Goal: Task Accomplishment & Management: Complete application form

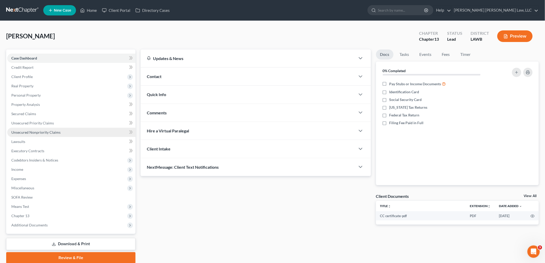
click at [50, 132] on span "Unsecured Nonpriority Claims" at bounding box center [35, 132] width 49 height 4
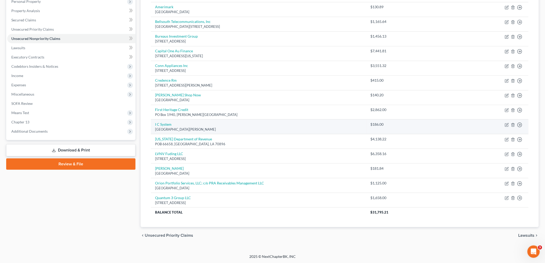
scroll to position [94, 0]
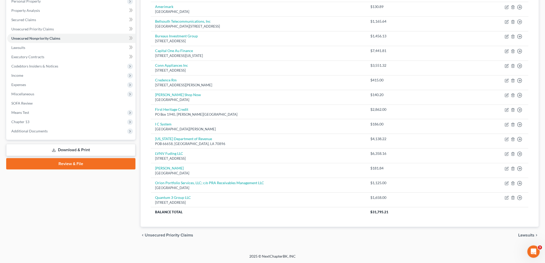
click at [66, 200] on div "Case Dashboard Payments Invoices Payments Payments Credit Report Client Profile" at bounding box center [71, 99] width 134 height 288
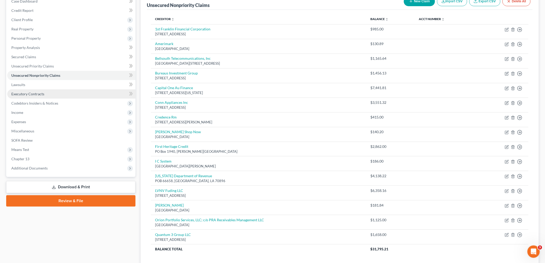
scroll to position [8, 0]
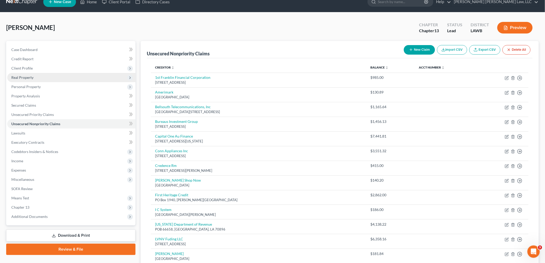
click at [47, 76] on span "Real Property" at bounding box center [71, 77] width 128 height 9
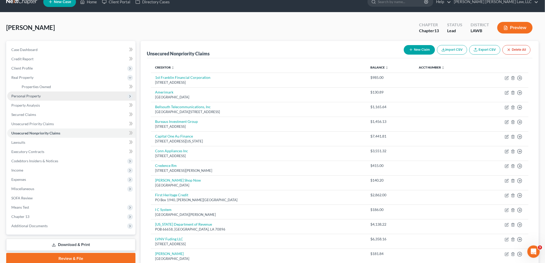
click at [32, 93] on span "Personal Property" at bounding box center [71, 95] width 128 height 9
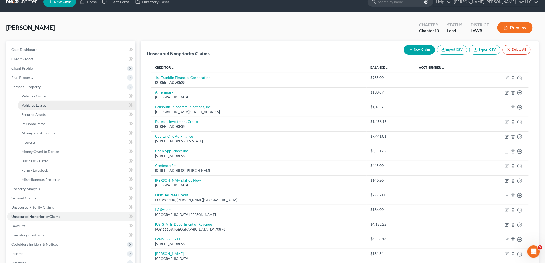
click at [41, 103] on span "Vehicles Leased" at bounding box center [34, 105] width 25 height 4
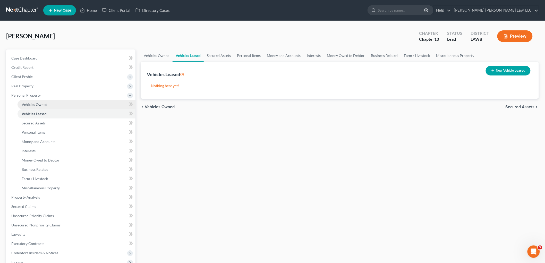
click at [48, 104] on link "Vehicles Owned" at bounding box center [77, 104] width 118 height 9
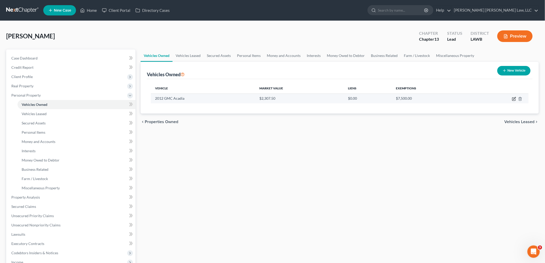
click at [514, 99] on icon "button" at bounding box center [514, 98] width 2 height 2
select select "0"
select select "14"
select select "0"
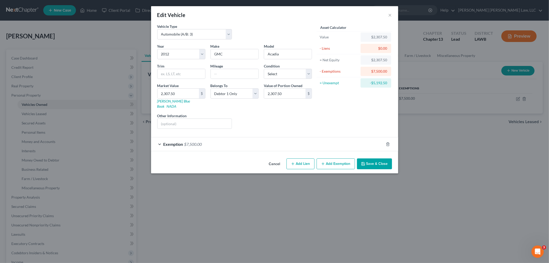
click at [369, 158] on button "Save & Close" at bounding box center [374, 163] width 35 height 11
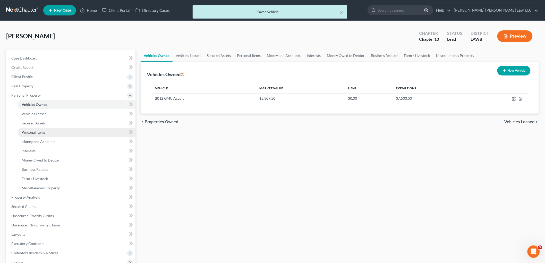
click at [48, 130] on link "Personal Items" at bounding box center [77, 132] width 118 height 9
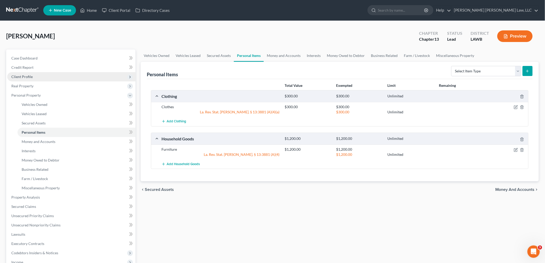
click at [33, 75] on span "Client Profile" at bounding box center [71, 76] width 128 height 9
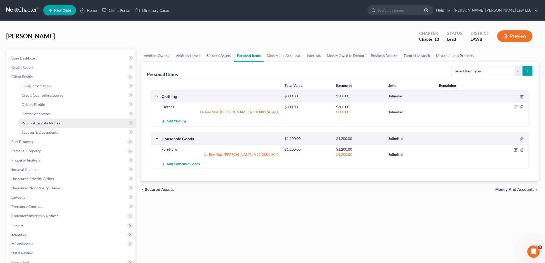
click at [40, 122] on span "Prior / Alternate Names" at bounding box center [41, 123] width 38 height 4
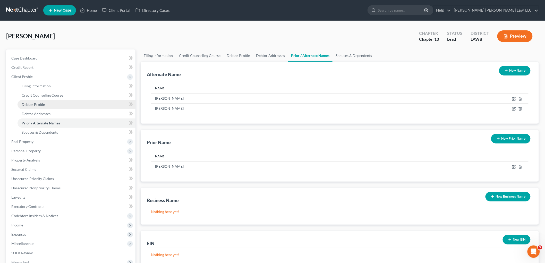
click at [53, 106] on link "Debtor Profile" at bounding box center [77, 104] width 118 height 9
select select "4"
select select "1"
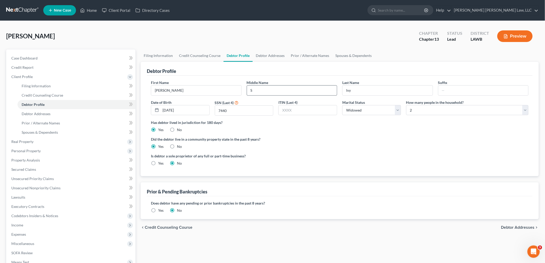
radio input "true"
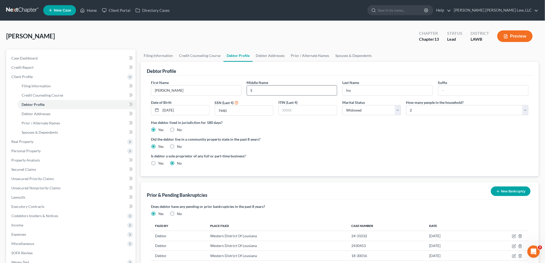
click at [272, 93] on input "S" at bounding box center [292, 90] width 90 height 10
type input "S."
click at [58, 114] on link "Debtor Addresses" at bounding box center [77, 113] width 118 height 9
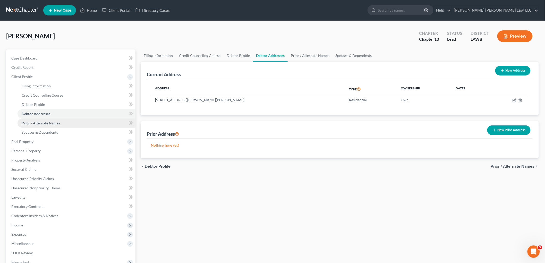
click at [57, 121] on span "Prior / Alternate Names" at bounding box center [41, 123] width 38 height 4
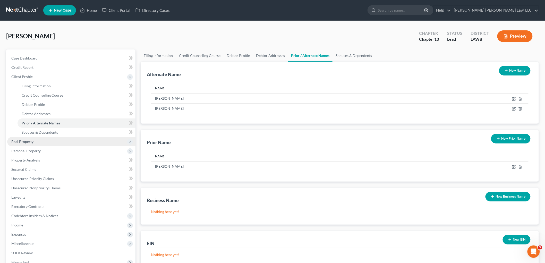
click at [34, 140] on span "Real Property" at bounding box center [71, 141] width 128 height 9
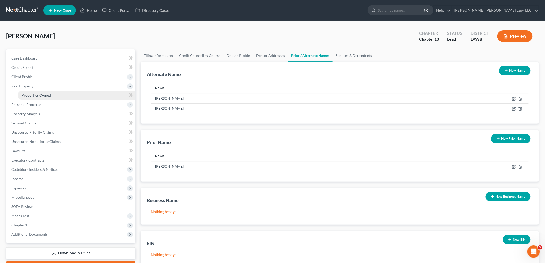
click at [64, 94] on link "Properties Owned" at bounding box center [77, 95] width 118 height 9
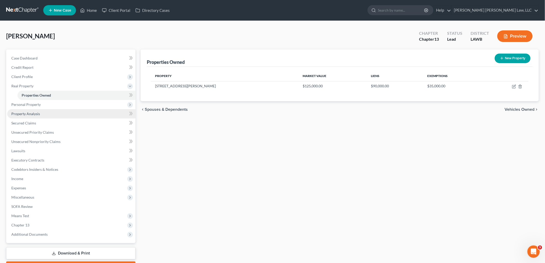
click at [45, 112] on link "Property Analysis" at bounding box center [71, 113] width 128 height 9
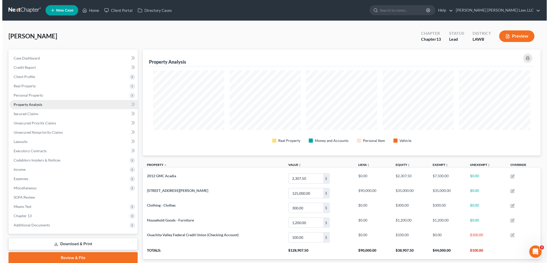
scroll to position [106, 398]
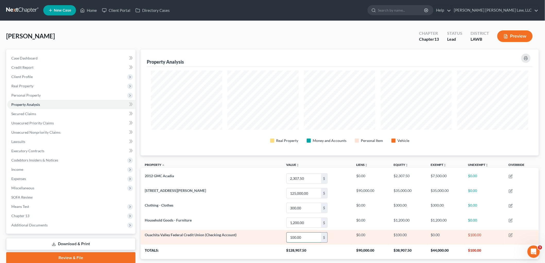
click at [310, 238] on input "100.00" at bounding box center [303, 237] width 34 height 10
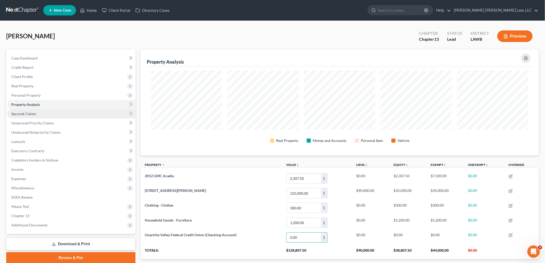
type input "0.00"
click at [26, 114] on span "Secured Claims" at bounding box center [23, 113] width 25 height 4
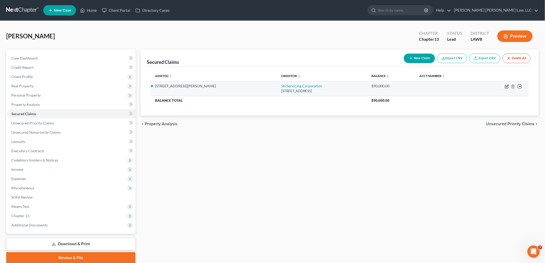
click at [507, 87] on icon "button" at bounding box center [507, 86] width 2 height 2
select select "4"
select select "0"
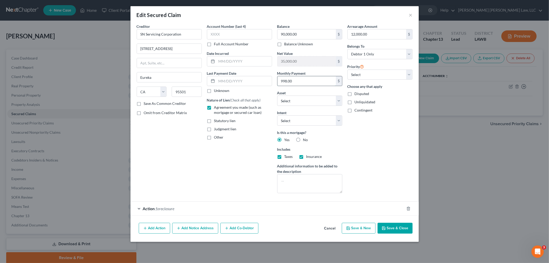
click at [310, 79] on input "998.00" at bounding box center [306, 81] width 58 height 10
click at [411, 208] on div at bounding box center [411, 208] width 14 height 8
click at [408, 208] on icon "button" at bounding box center [408, 208] width 4 height 4
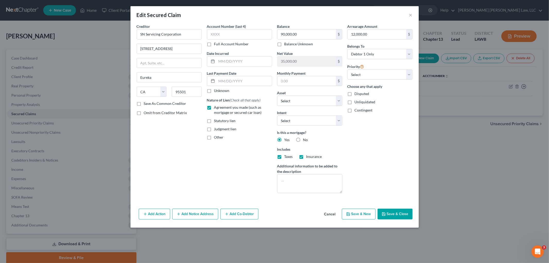
click at [389, 214] on button "Save & Close" at bounding box center [395, 213] width 35 height 11
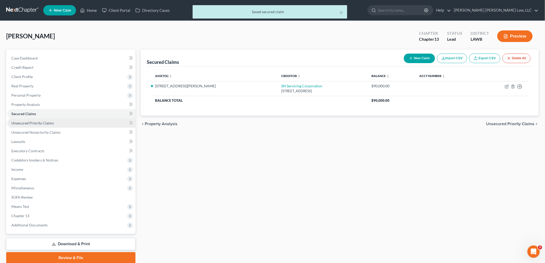
click at [43, 120] on link "Unsecured Priority Claims" at bounding box center [71, 122] width 128 height 9
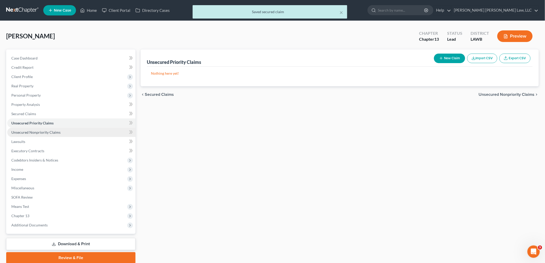
click at [47, 133] on span "Unsecured Nonpriority Claims" at bounding box center [35, 132] width 49 height 4
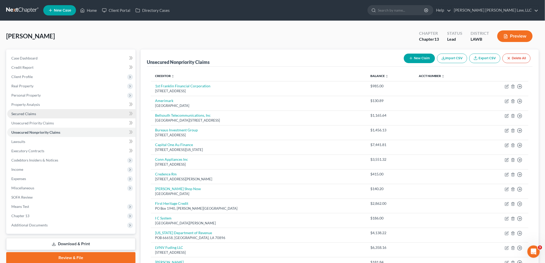
click at [48, 112] on link "Secured Claims" at bounding box center [71, 113] width 128 height 9
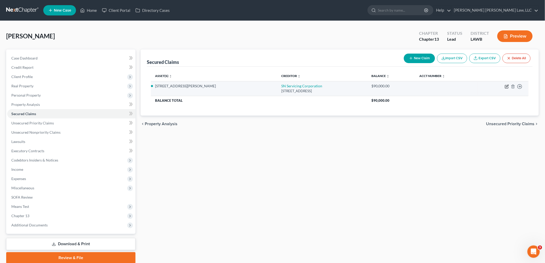
click at [507, 88] on icon "button" at bounding box center [506, 86] width 4 height 4
select select "4"
select select "0"
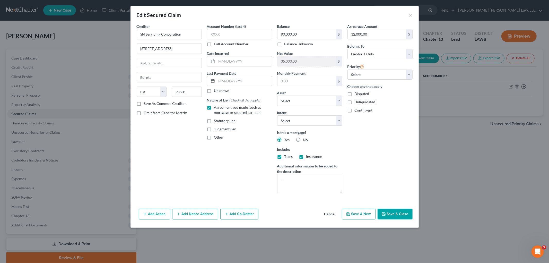
click at [385, 214] on icon "button" at bounding box center [384, 214] width 4 height 4
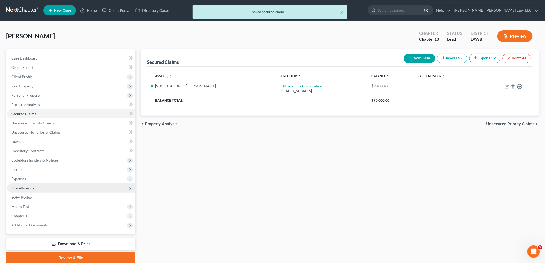
click at [33, 186] on span "Miscellaneous" at bounding box center [22, 188] width 23 height 4
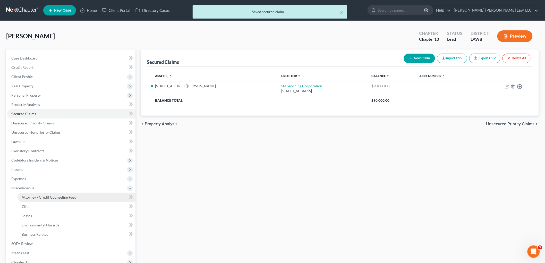
click at [37, 196] on span "Attorney / Credit Counseling Fees" at bounding box center [49, 197] width 54 height 4
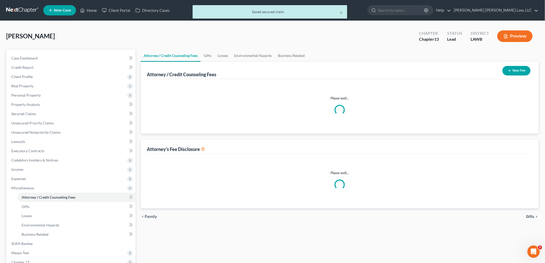
select select "1"
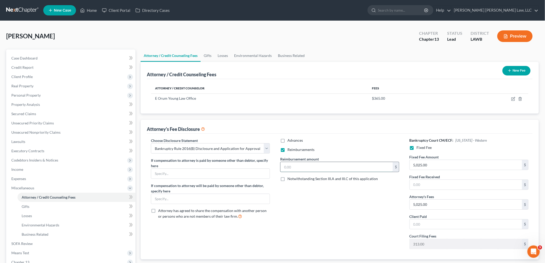
click at [330, 167] on input "text" at bounding box center [336, 167] width 112 height 10
type input "250.00"
click at [513, 98] on icon "button" at bounding box center [513, 99] width 4 height 4
select select "19"
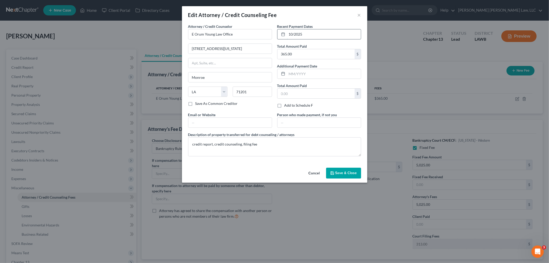
click at [308, 33] on input "10/2025" at bounding box center [324, 34] width 74 height 10
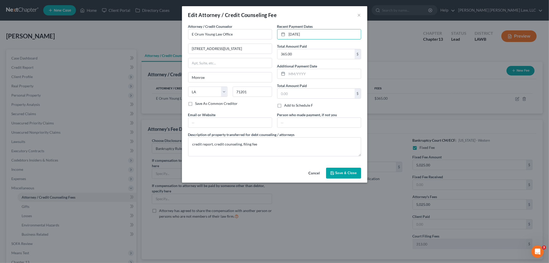
type input "[DATE]"
click at [335, 171] on button "Save & Close" at bounding box center [343, 173] width 35 height 11
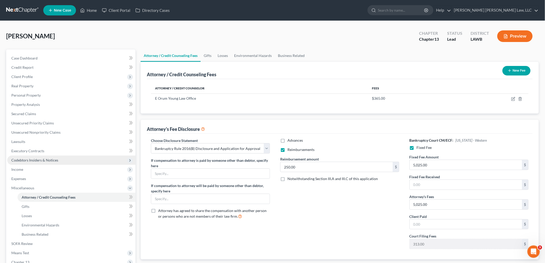
click at [67, 161] on span "Codebtors Insiders & Notices" at bounding box center [71, 159] width 128 height 9
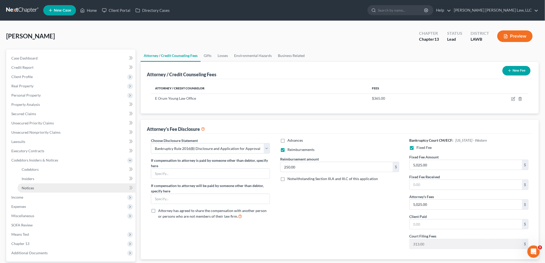
click at [40, 184] on link "Notices" at bounding box center [77, 187] width 118 height 9
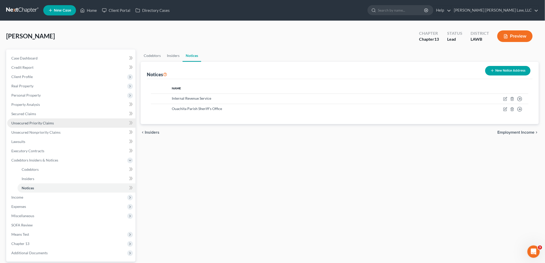
click at [26, 124] on span "Unsecured Priority Claims" at bounding box center [32, 123] width 42 height 4
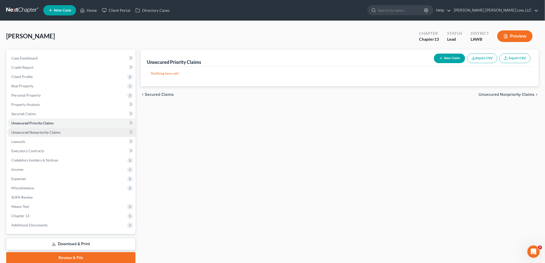
click at [27, 130] on span "Unsecured Nonpriority Claims" at bounding box center [35, 132] width 49 height 4
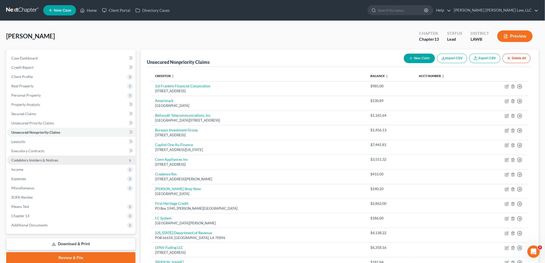
click at [34, 162] on span "Codebtors Insiders & Notices" at bounding box center [71, 159] width 128 height 9
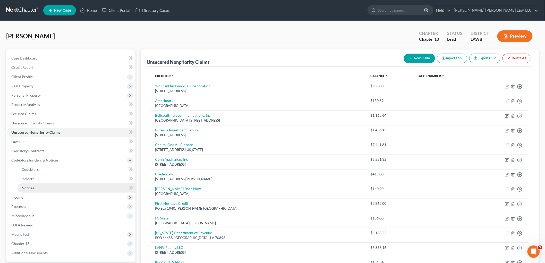
click at [31, 188] on span "Notices" at bounding box center [28, 188] width 12 height 4
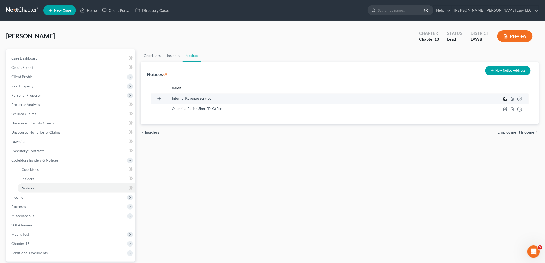
click at [504, 99] on icon "button" at bounding box center [505, 99] width 4 height 4
select select "39"
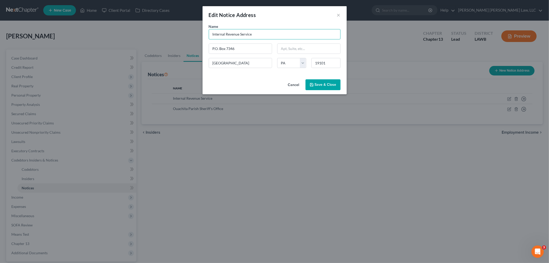
click at [254, 35] on input "Internal Revenue Service" at bounding box center [275, 34] width 132 height 10
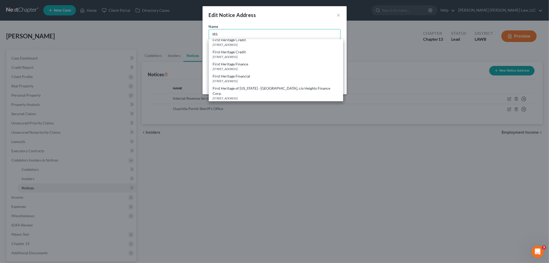
scroll to position [543, 0]
type input "IRS"
click at [264, 85] on div "IRS" at bounding box center [276, 87] width 126 height 5
type input "PO Box 7346"
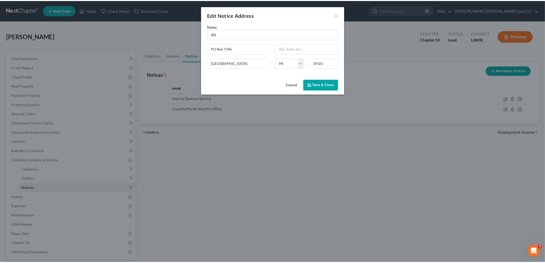
scroll to position [0, 0]
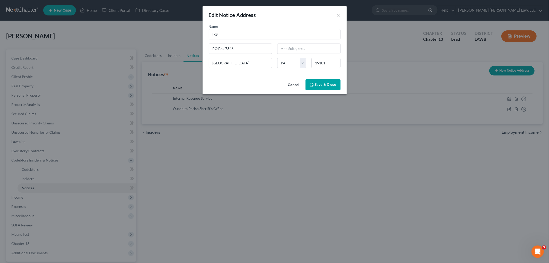
click at [331, 88] on button "Save & Close" at bounding box center [323, 84] width 35 height 11
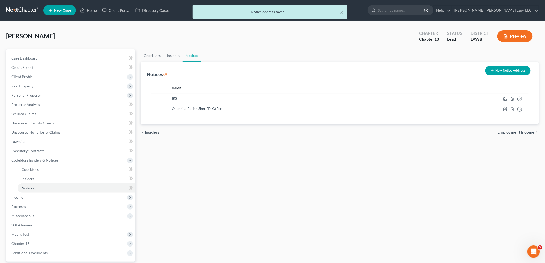
click at [505, 68] on button "New Notice Address" at bounding box center [507, 71] width 45 height 10
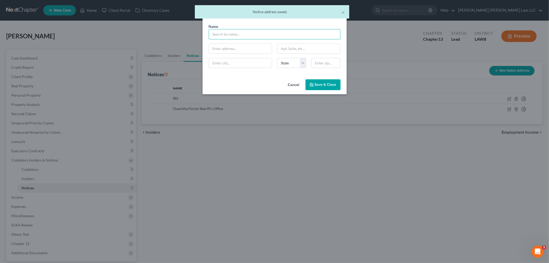
click at [236, 37] on input "text" at bounding box center [275, 34] width 132 height 10
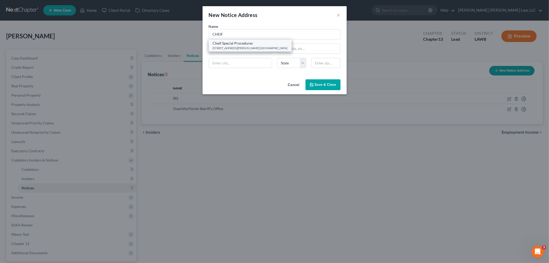
click at [229, 45] on div "Cheif Special Procedures" at bounding box center [250, 43] width 75 height 5
type input "Cheif Special Procedures"
type input "[STREET_ADDRESS][PERSON_NAME]"
type input "Suite 31"
type input "[GEOGRAPHIC_DATA]"
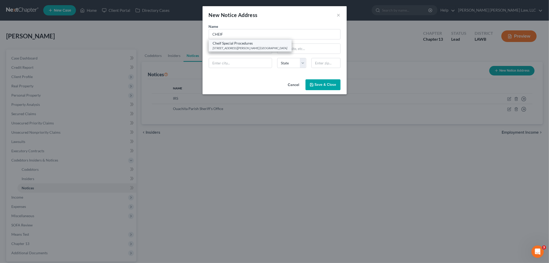
select select "19"
type input "70130"
click at [220, 34] on input "Cheif Special Procedures" at bounding box center [275, 34] width 132 height 10
type input "Chief Special Procedures"
click at [316, 85] on span "Save & Close" at bounding box center [326, 84] width 22 height 4
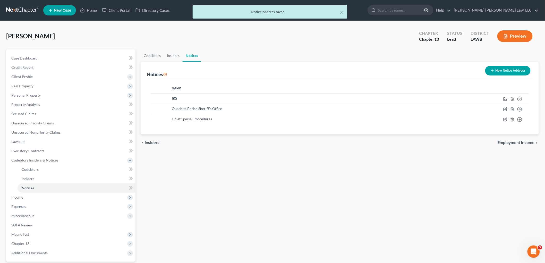
click at [497, 71] on button "New Notice Address" at bounding box center [507, 71] width 45 height 10
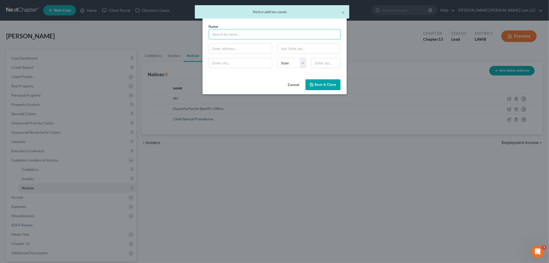
click at [226, 35] on input "text" at bounding box center [275, 34] width 132 height 10
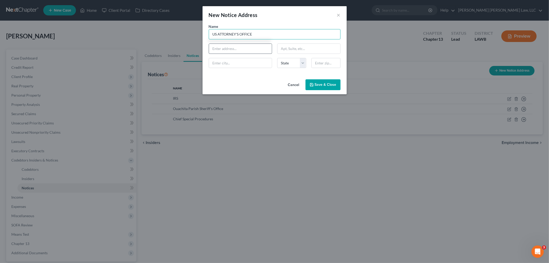
type input "US ATTORNEY'S OFFICE"
click at [229, 52] on input "text" at bounding box center [240, 49] width 63 height 10
type input "[STREET_ADDRESS][PERSON_NAME]"
type input "Suite 3201"
type input "[GEOGRAPHIC_DATA]"
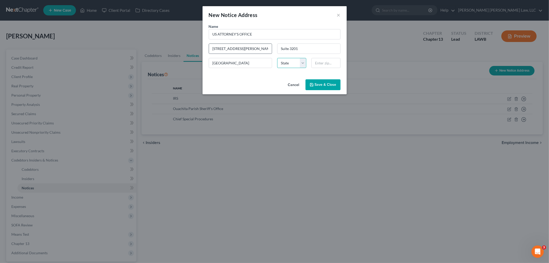
select select "19"
type input "71101"
click at [321, 86] on span "Save & Close" at bounding box center [326, 84] width 22 height 4
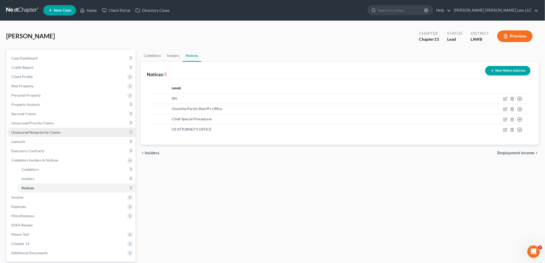
click at [23, 130] on span "Unsecured Nonpriority Claims" at bounding box center [35, 132] width 49 height 4
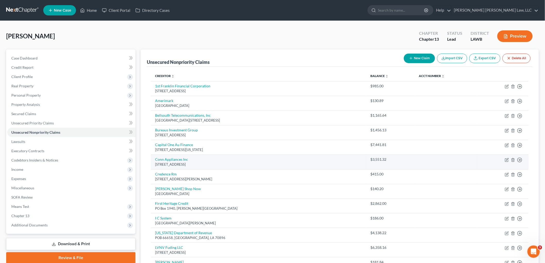
scroll to position [29, 0]
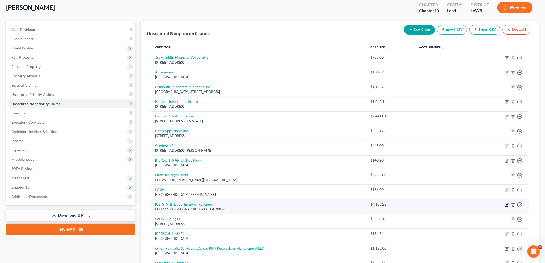
click at [506, 205] on icon "button" at bounding box center [507, 204] width 2 height 2
select select "19"
select select "0"
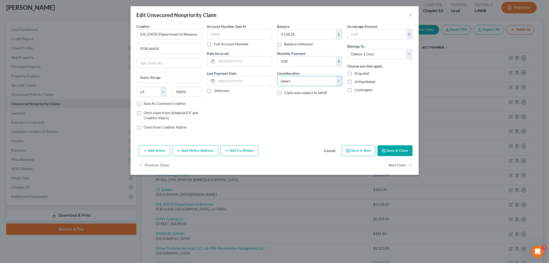
click at [315, 81] on select "Select Cable / Satellite Services Collection Agency Credit Card Debt Debt Couns…" at bounding box center [309, 81] width 65 height 10
select select "7"
click at [277, 76] on select "Select Cable / Satellite Services Collection Agency Credit Card Debt Debt Couns…" at bounding box center [309, 81] width 65 height 10
click at [393, 150] on button "Save & Close" at bounding box center [395, 150] width 35 height 11
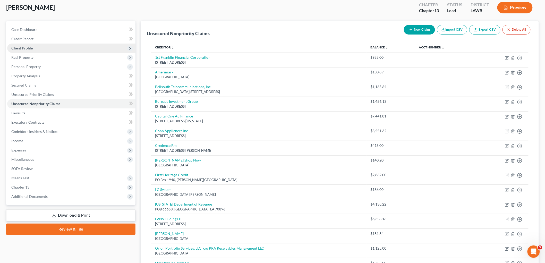
click at [35, 49] on span "Client Profile" at bounding box center [71, 47] width 128 height 9
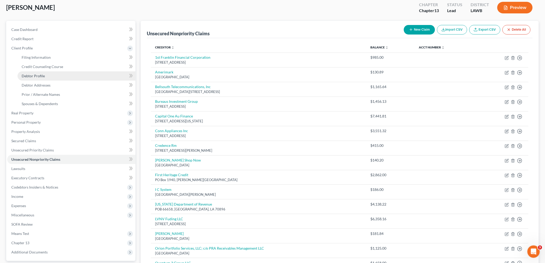
click at [33, 78] on link "Debtor Profile" at bounding box center [77, 75] width 118 height 9
select select "4"
select select "1"
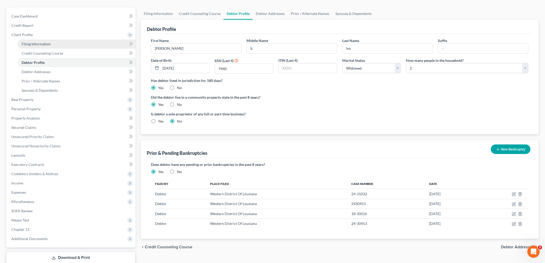
scroll to position [75, 0]
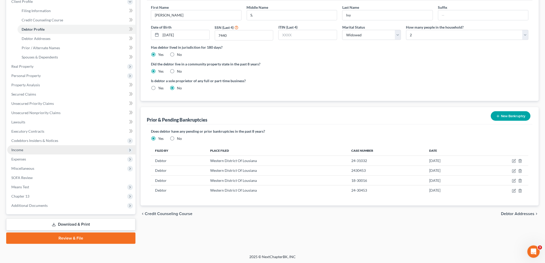
click at [30, 151] on span "Income" at bounding box center [71, 149] width 128 height 9
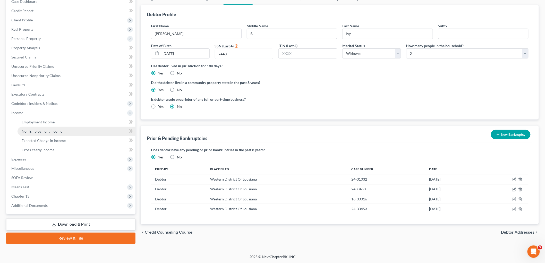
click at [44, 132] on span "Non Employment Income" at bounding box center [42, 131] width 41 height 4
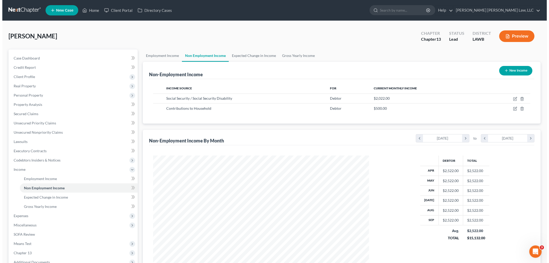
scroll to position [108, 226]
click at [512, 109] on icon "button" at bounding box center [513, 109] width 4 height 4
select select "8"
select select "0"
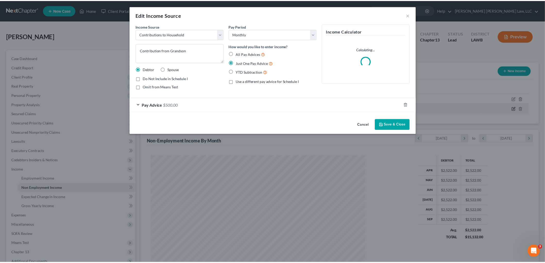
scroll to position [109, 228]
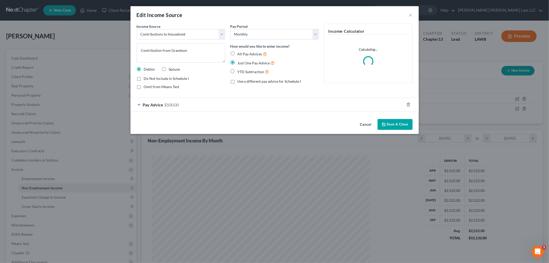
click at [396, 125] on button "Save & Close" at bounding box center [395, 124] width 35 height 11
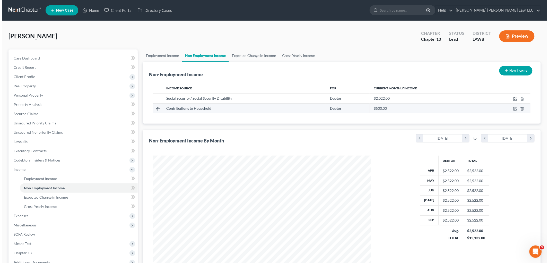
scroll to position [257283, 257165]
click at [513, 97] on icon "button" at bounding box center [513, 99] width 4 height 4
select select "4"
select select "0"
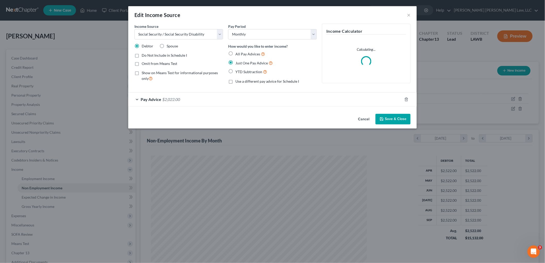
scroll to position [109, 228]
click at [385, 116] on button "Save & Close" at bounding box center [395, 119] width 35 height 11
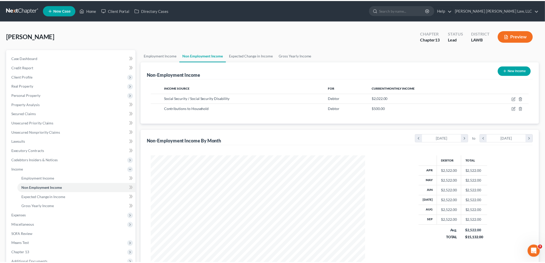
scroll to position [257283, 257165]
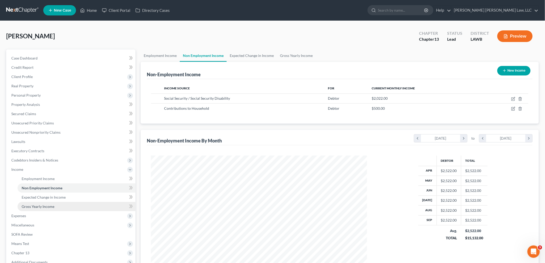
click at [69, 206] on link "Gross Yearly Income" at bounding box center [77, 206] width 118 height 9
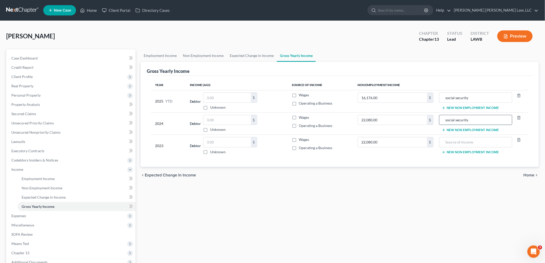
click at [459, 119] on input "social security" at bounding box center [475, 120] width 67 height 10
click at [458, 142] on input "text" at bounding box center [475, 142] width 67 height 10
paste input "social security"
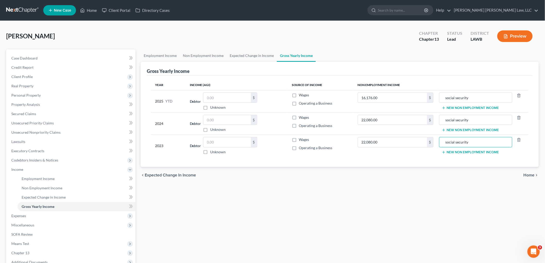
type input "social security"
click at [445, 166] on div "Year Income (AGI) Source of Income Non Employment Income 2025 YTD Debtor $ Unkn…" at bounding box center [340, 121] width 386 height 91
click at [173, 205] on div "Employment Income Non Employment Income Expected Change in Income Gross Yearly …" at bounding box center [339, 174] width 403 height 251
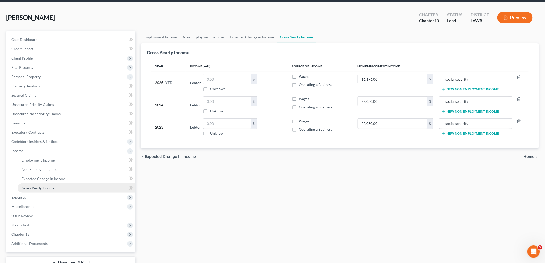
scroll to position [29, 0]
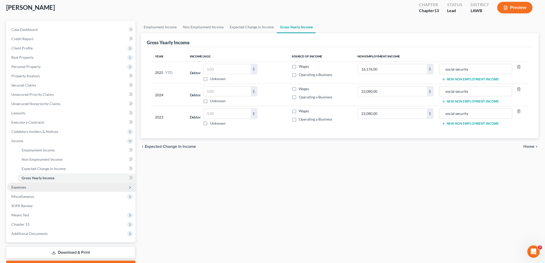
click at [29, 184] on span "Expenses" at bounding box center [71, 186] width 128 height 9
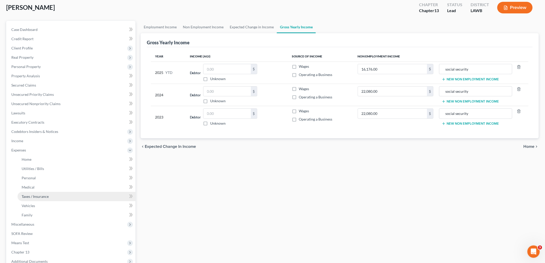
click at [30, 196] on span "Taxes / Insurance" at bounding box center [35, 196] width 27 height 4
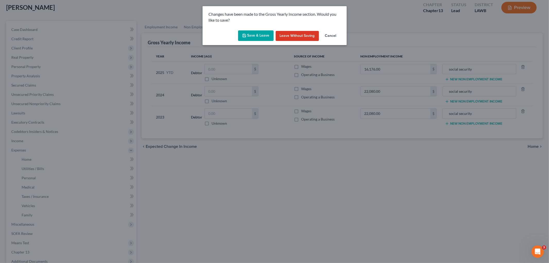
click at [263, 34] on button "Save & Leave" at bounding box center [256, 35] width 36 height 11
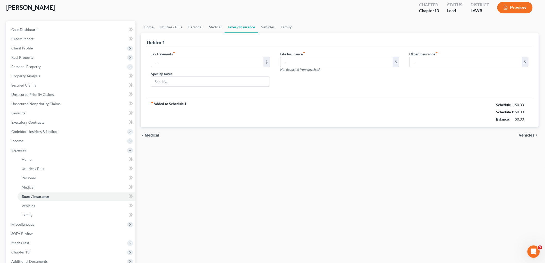
type input "0.00"
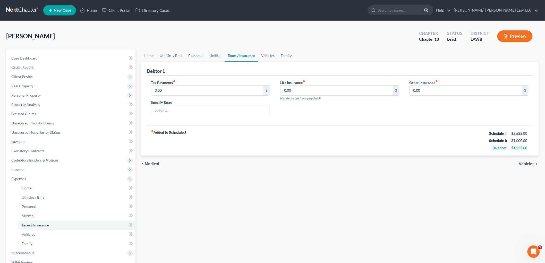
click at [187, 53] on link "Personal" at bounding box center [195, 55] width 20 height 12
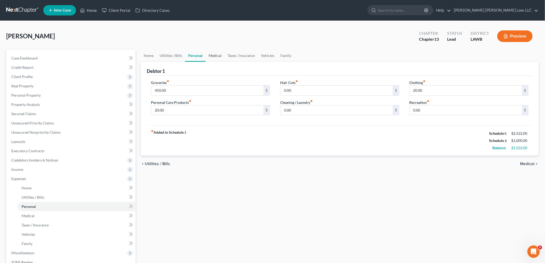
click at [211, 55] on link "Medical" at bounding box center [214, 55] width 19 height 12
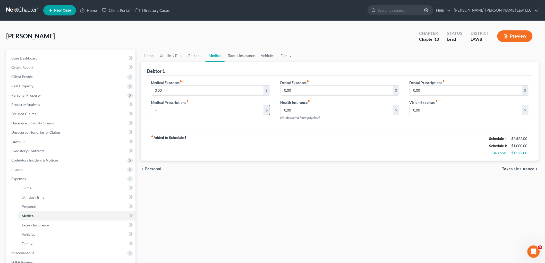
click at [190, 111] on input "text" at bounding box center [207, 110] width 112 height 10
type input "30.00"
click at [258, 54] on link "Vehicles" at bounding box center [268, 55] width 20 height 12
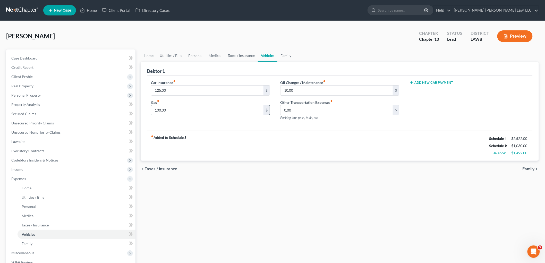
click at [190, 110] on input "100.00" at bounding box center [207, 110] width 112 height 10
type input "140.00"
click at [302, 89] on input "10.00" at bounding box center [336, 90] width 112 height 10
type input "19.00"
click at [288, 53] on link "Family" at bounding box center [285, 55] width 17 height 12
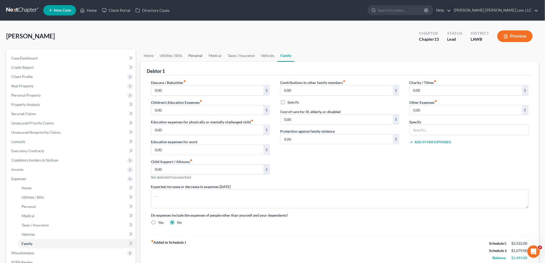
click at [185, 50] on link "Personal" at bounding box center [195, 55] width 20 height 12
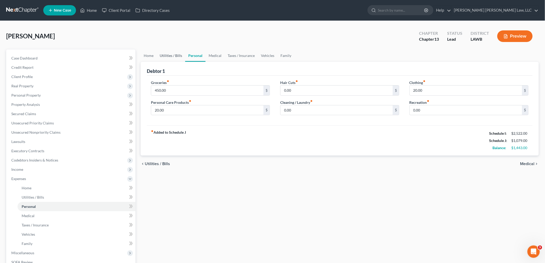
click at [174, 55] on link "Utilities / Bills" at bounding box center [170, 55] width 29 height 12
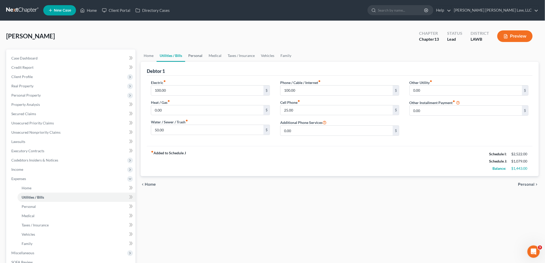
click at [197, 51] on link "Personal" at bounding box center [195, 55] width 20 height 12
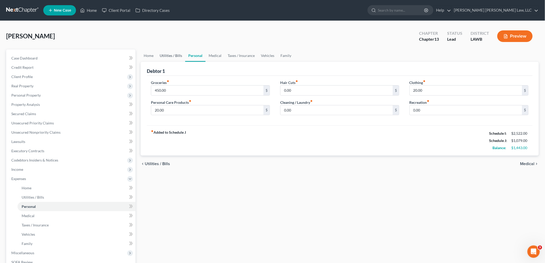
click at [165, 57] on link "Utilities / Bills" at bounding box center [170, 55] width 29 height 12
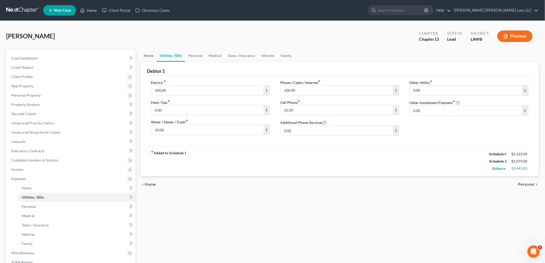
click at [151, 54] on link "Home" at bounding box center [149, 55] width 16 height 12
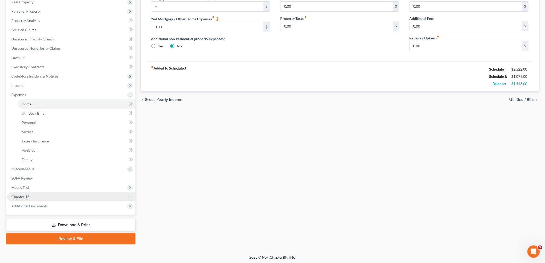
scroll to position [84, 0]
click at [51, 170] on span "Miscellaneous" at bounding box center [71, 168] width 128 height 9
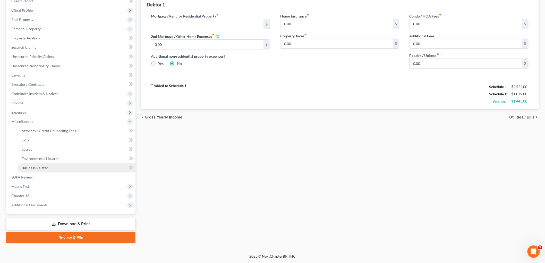
scroll to position [66, 0]
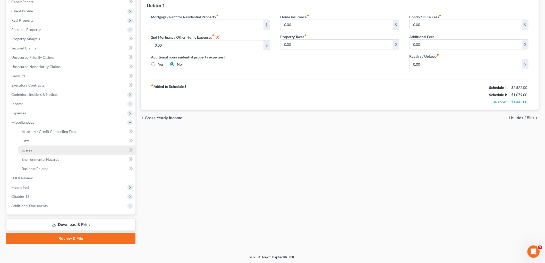
click at [52, 151] on link "Losses" at bounding box center [77, 149] width 118 height 9
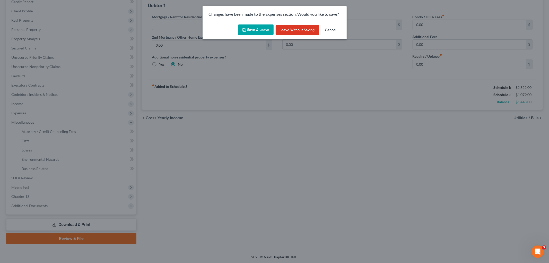
click at [260, 28] on button "Save & Leave" at bounding box center [256, 29] width 36 height 11
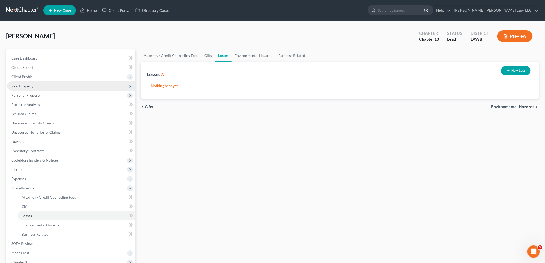
drag, startPoint x: 22, startPoint y: 78, endPoint x: 24, endPoint y: 82, distance: 4.8
click at [22, 78] on span "Client Profile" at bounding box center [21, 76] width 21 height 4
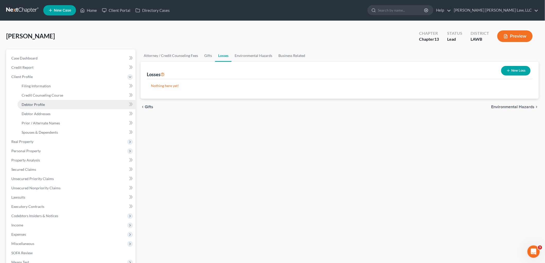
click at [30, 103] on span "Debtor Profile" at bounding box center [33, 104] width 23 height 4
select select "4"
select select "1"
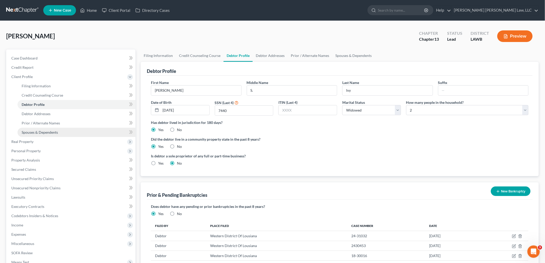
click at [56, 132] on span "Spouses & Dependents" at bounding box center [40, 132] width 36 height 4
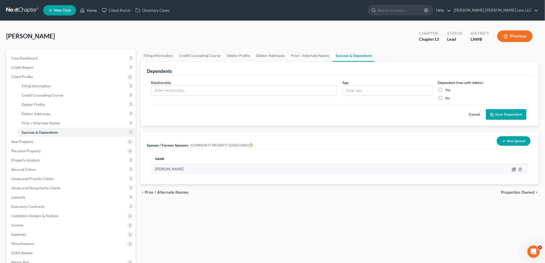
click at [513, 169] on icon "button" at bounding box center [514, 169] width 4 height 4
select select "4"
select select "19"
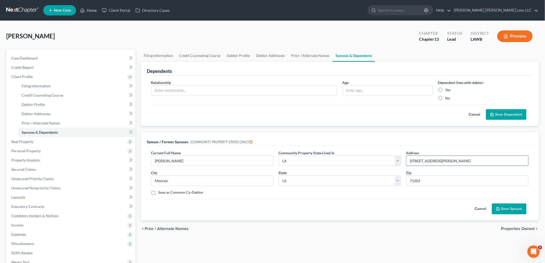
click at [450, 159] on input "[STREET_ADDRESS][PERSON_NAME]" at bounding box center [467, 161] width 122 height 10
type input "[STREET_ADDRESS][PERSON_NAME] (deceased)"
click at [507, 207] on button "Save Spouse" at bounding box center [509, 208] width 34 height 11
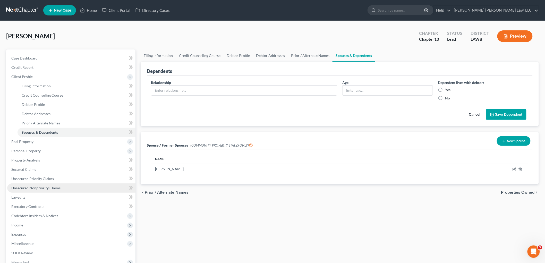
click at [38, 189] on span "Unsecured Nonpriority Claims" at bounding box center [35, 188] width 49 height 4
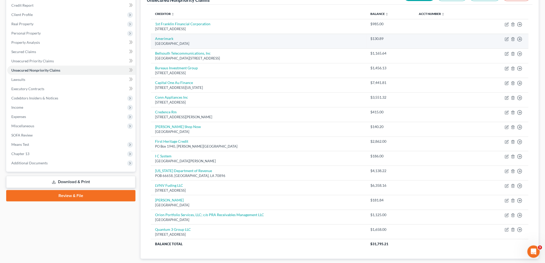
scroll to position [8, 0]
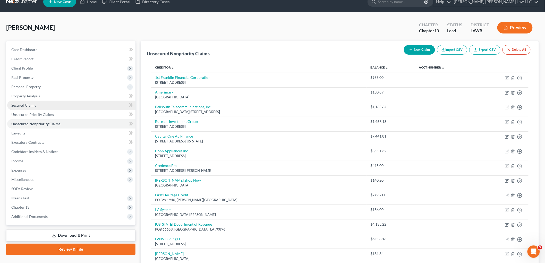
click at [52, 106] on link "Secured Claims" at bounding box center [71, 105] width 128 height 9
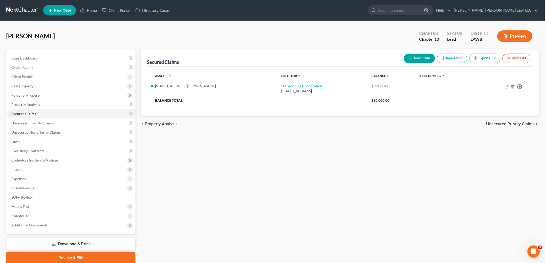
click at [68, 245] on link "Download & Print" at bounding box center [70, 244] width 129 height 12
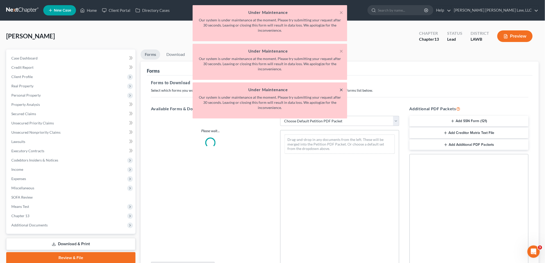
click at [342, 89] on button "×" at bounding box center [341, 89] width 4 height 6
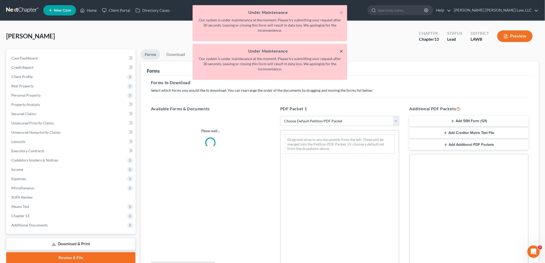
click at [340, 48] on button "×" at bounding box center [341, 51] width 4 height 6
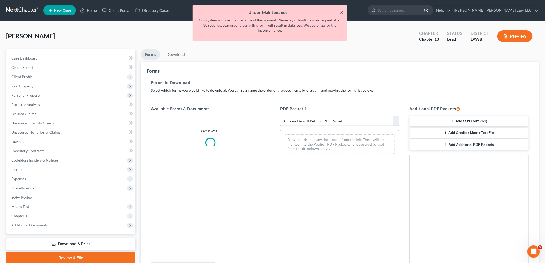
click at [340, 11] on button "×" at bounding box center [341, 12] width 4 height 6
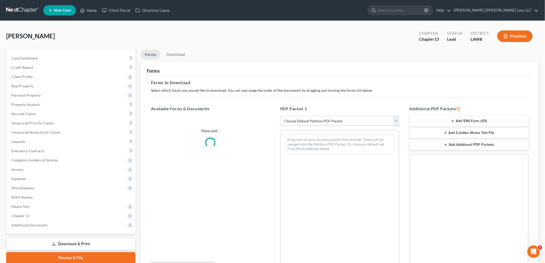
click at [290, 120] on select "Choose Default Petition PDF Packet Complete Bankruptcy Petition (all forms and …" at bounding box center [339, 121] width 119 height 10
select select "0"
click at [280, 116] on select "Choose Default Petition PDF Packet Complete Bankruptcy Petition (all forms and …" at bounding box center [339, 121] width 119 height 10
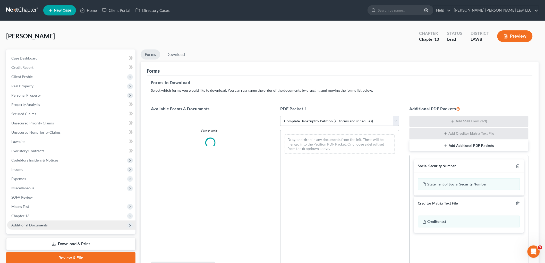
click at [58, 225] on span "Additional Documents" at bounding box center [71, 224] width 128 height 9
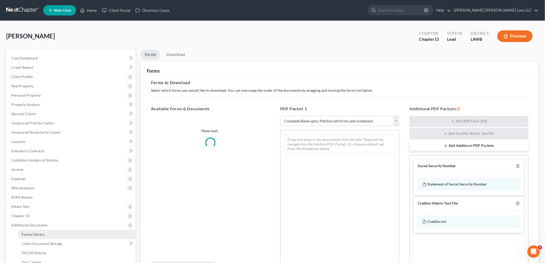
click at [58, 232] on link "Forms Library" at bounding box center [77, 234] width 118 height 9
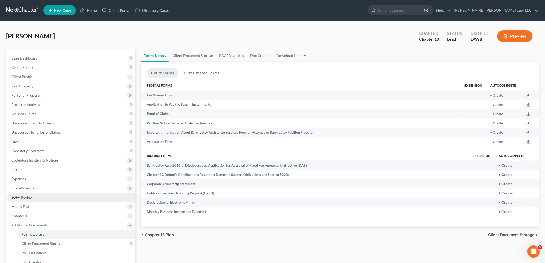
scroll to position [66, 0]
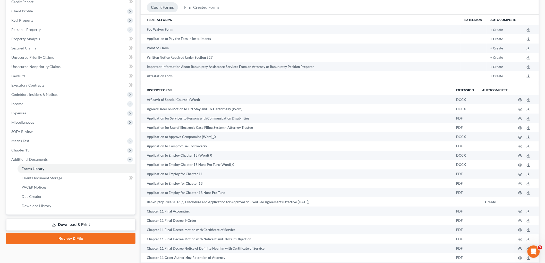
click at [69, 224] on link "Download & Print" at bounding box center [70, 225] width 129 height 12
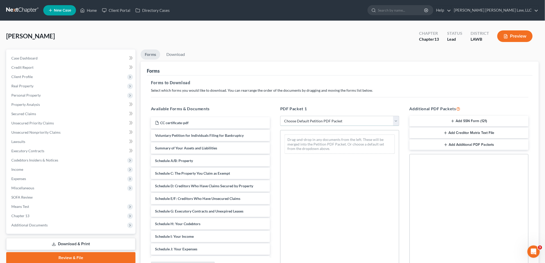
click at [310, 120] on select "Choose Default Petition PDF Packet Complete Bankruptcy Petition (all forms and …" at bounding box center [339, 121] width 119 height 10
select select "0"
click at [280, 116] on select "Choose Default Petition PDF Packet Complete Bankruptcy Petition (all forms and …" at bounding box center [339, 121] width 119 height 10
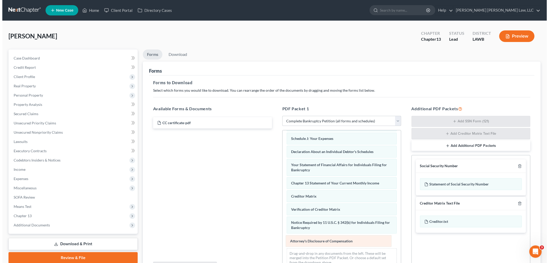
scroll to position [112, 0]
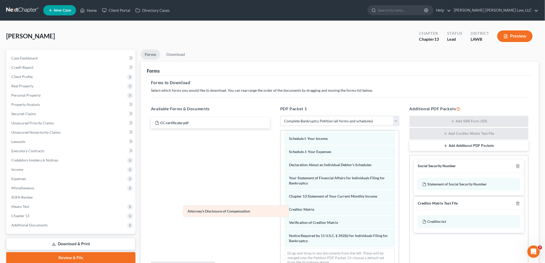
drag, startPoint x: 299, startPoint y: 240, endPoint x: 197, endPoint y: 207, distance: 107.1
click at [280, 210] on div "Attorney's Disclosure of Compensation Voluntary Petition for Individuals Filing…" at bounding box center [339, 147] width 118 height 248
click at [519, 165] on icon "button" at bounding box center [517, 165] width 2 height 3
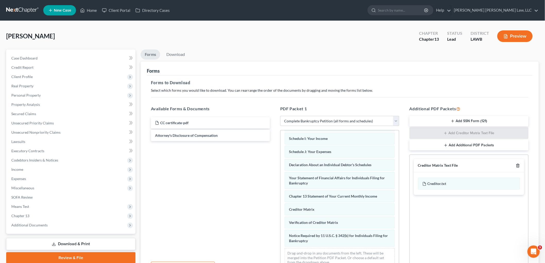
click at [519, 165] on icon "button" at bounding box center [517, 165] width 2 height 3
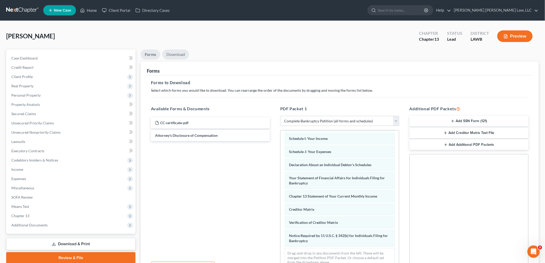
click at [181, 55] on link "Download" at bounding box center [175, 54] width 27 height 10
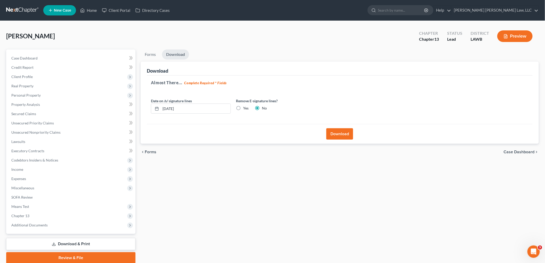
click at [333, 131] on button "Download" at bounding box center [339, 133] width 27 height 11
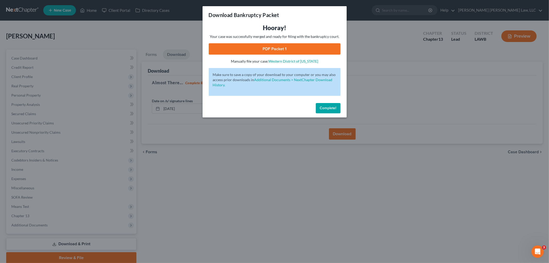
click at [320, 47] on link "PDF Packet 1" at bounding box center [275, 48] width 132 height 11
click at [329, 108] on span "Complete!" at bounding box center [328, 108] width 16 height 4
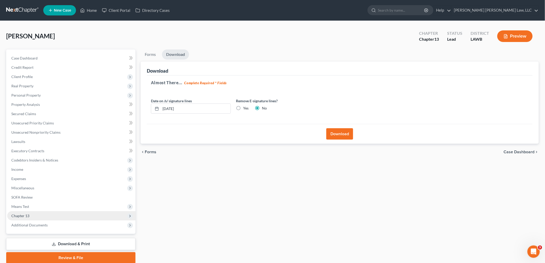
click at [34, 215] on span "Chapter 13" at bounding box center [71, 215] width 128 height 9
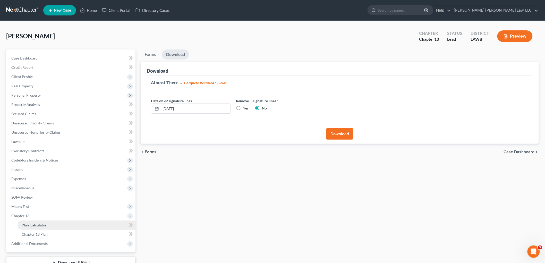
click at [33, 221] on link "Plan Calculator" at bounding box center [77, 224] width 118 height 9
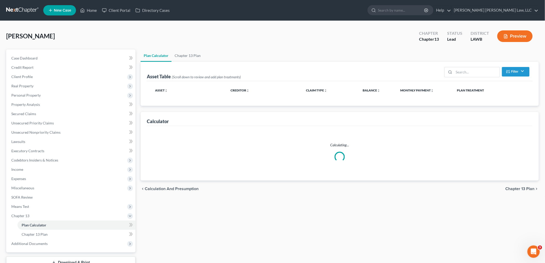
select select "59"
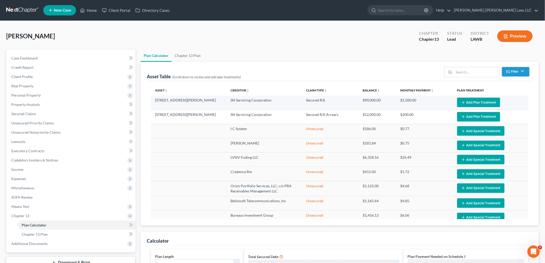
click at [479, 101] on button "Add Plan Treatment" at bounding box center [478, 103] width 43 height 10
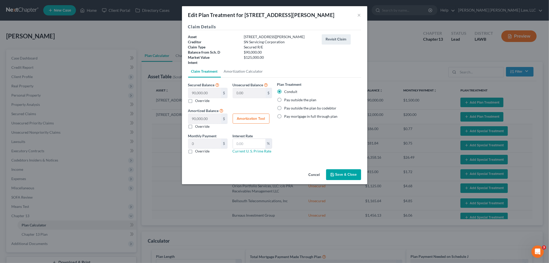
drag, startPoint x: 190, startPoint y: 153, endPoint x: 197, endPoint y: 144, distance: 11.9
click at [195, 153] on label "Override" at bounding box center [202, 151] width 14 height 5
click at [197, 152] on input "Override" at bounding box center [198, 150] width 3 height 3
checkbox input "true"
click at [197, 144] on input "text" at bounding box center [204, 144] width 33 height 10
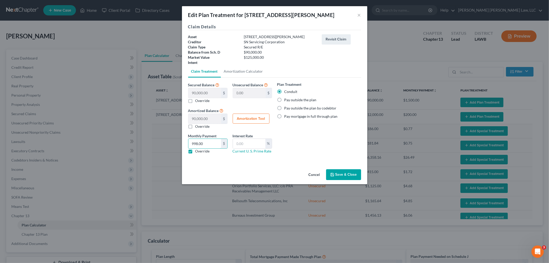
type input "998.00"
click at [338, 176] on button "Save & Close" at bounding box center [343, 174] width 35 height 11
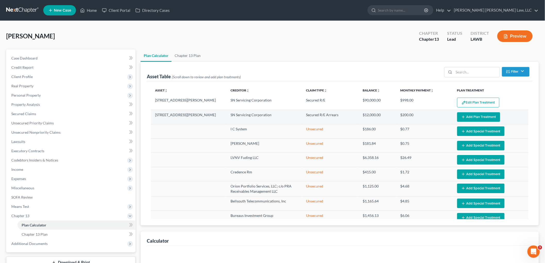
click at [470, 117] on button "Add Plan Treatment" at bounding box center [478, 117] width 43 height 10
select select "59"
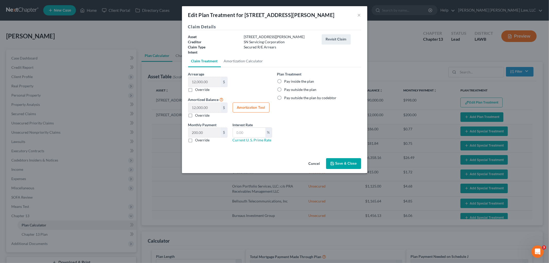
click at [284, 80] on label "Pay inside the plan" at bounding box center [299, 81] width 30 height 5
click at [286, 80] on input "Pay inside the plan" at bounding box center [287, 80] width 3 height 3
radio input "true"
click at [342, 165] on button "Save & Close" at bounding box center [343, 163] width 35 height 11
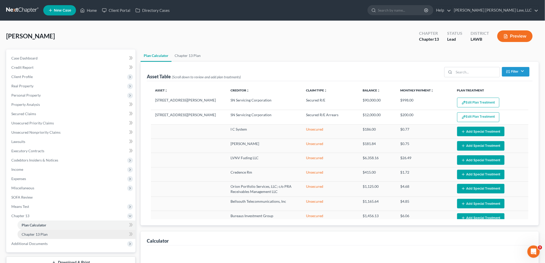
select select "59"
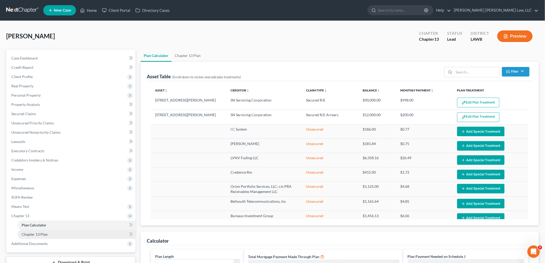
click at [32, 235] on span "Chapter 13 Plan" at bounding box center [35, 234] width 26 height 4
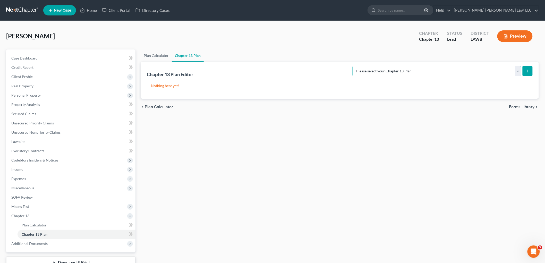
drag, startPoint x: 503, startPoint y: 71, endPoint x: 503, endPoint y: 75, distance: 3.6
click at [503, 71] on select "Please select your Chapter 13 Plan [PERSON_NAME] Custom Plan (Revised [DATE]) […" at bounding box center [436, 71] width 169 height 10
select select "1"
click at [407, 66] on select "Please select your Chapter 13 Plan [PERSON_NAME] Custom Plan (Revised [DATE]) […" at bounding box center [436, 71] width 169 height 10
click at [526, 71] on icon "submit" at bounding box center [527, 71] width 4 height 4
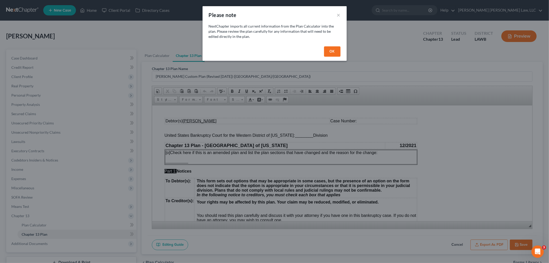
click at [335, 50] on button "OK" at bounding box center [332, 51] width 16 height 10
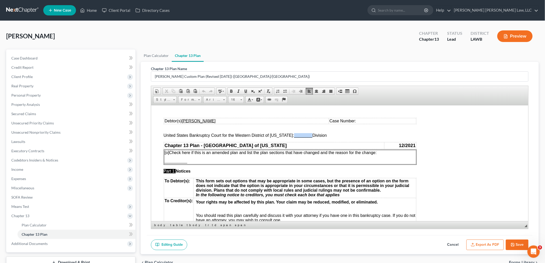
drag, startPoint x: 307, startPoint y: 137, endPoint x: 289, endPoint y: 134, distance: 17.7
click at [294, 134] on span "________" at bounding box center [303, 135] width 18 height 4
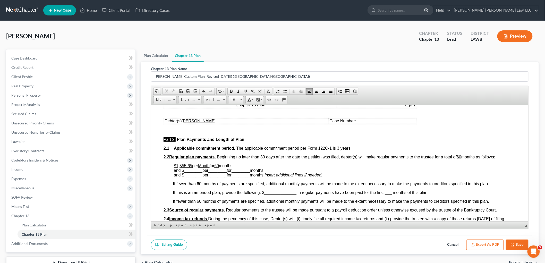
scroll to position [200, 0]
drag, startPoint x: 192, startPoint y: 165, endPoint x: 179, endPoint y: 165, distance: 12.9
click at [179, 165] on p "$1,555.65 per Month for 60 months and $ ________ per ________ for ________ mont…" at bounding box center [344, 170] width 342 height 14
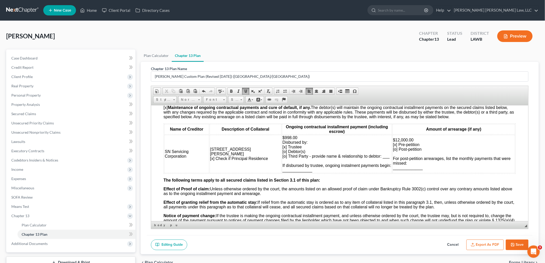
scroll to position [457, 0]
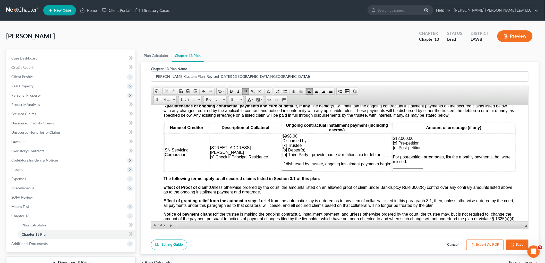
click at [429, 171] on td "$12,000.00 [x] Pre-petition [o] Post-petition For post-petition arrearages, lis…" at bounding box center [453, 152] width 123 height 38
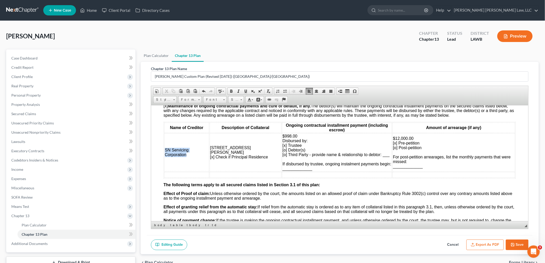
drag, startPoint x: 188, startPoint y: 157, endPoint x: 164, endPoint y: 152, distance: 24.4
click at [164, 152] on td "SN Servicing Corporation" at bounding box center [186, 152] width 45 height 38
click at [177, 162] on span "Copy" at bounding box center [185, 162] width 28 height 6
copy span "SN Servicing Corporation"
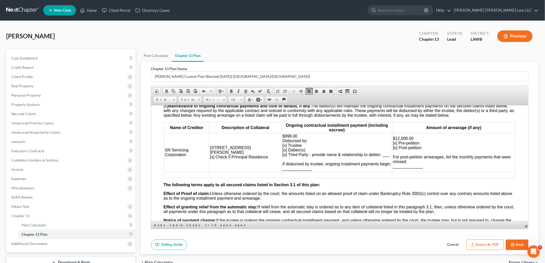
click at [178, 176] on td at bounding box center [186, 175] width 45 height 6
click at [188, 179] on span "Paste" at bounding box center [199, 180] width 28 height 6
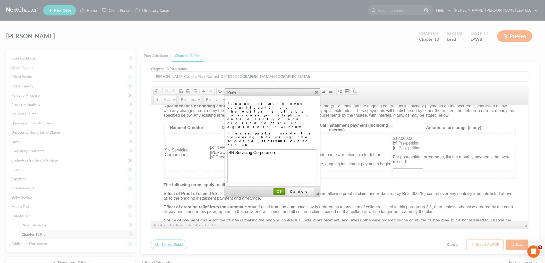
click at [285, 189] on span "OK" at bounding box center [279, 191] width 11 height 4
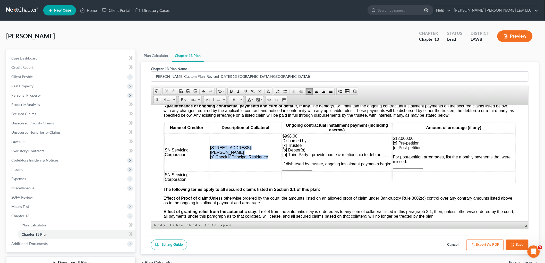
drag, startPoint x: 231, startPoint y: 162, endPoint x: 210, endPoint y: 150, distance: 24.2
click at [210, 150] on td "[STREET_ADDRESS][PERSON_NAME] [x] Check if Principal Residence" at bounding box center [245, 152] width 72 height 38
click at [223, 159] on span "Copy" at bounding box center [231, 159] width 28 height 6
copy span "[STREET_ADDRESS][PERSON_NAME] [x] Check if Principal Residence"
click at [219, 177] on td at bounding box center [245, 177] width 72 height 10
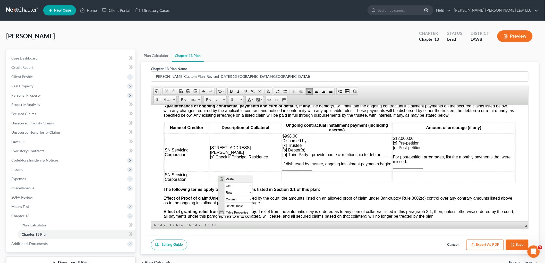
click at [229, 179] on span "Paste" at bounding box center [238, 179] width 28 height 6
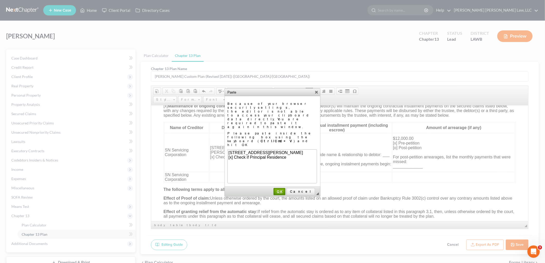
click at [285, 188] on link "OK" at bounding box center [279, 191] width 12 height 7
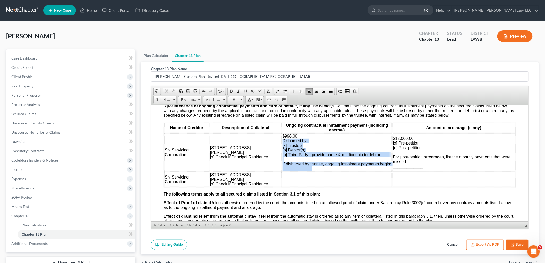
drag, startPoint x: 298, startPoint y: 171, endPoint x: 267, endPoint y: 144, distance: 40.7
click at [282, 144] on td "$998.00 Disbursed by: [x] Trustee [o] Debtor(s) [o] Third Party - provide name …" at bounding box center [337, 152] width 110 height 38
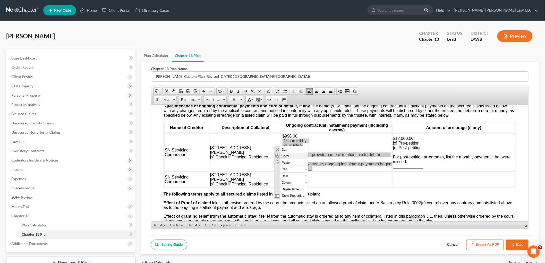
click at [288, 155] on span "Copy" at bounding box center [294, 155] width 28 height 6
copy span "Disbursed by: [x] Trustee [o] Debtor(s) [o] Third Party - provide name & relati…"
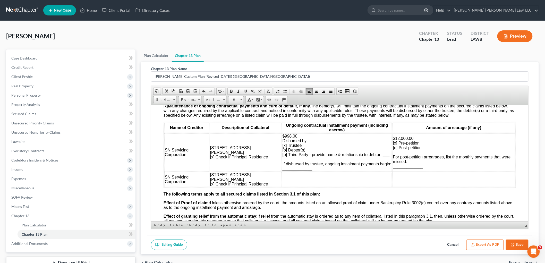
click at [282, 179] on td at bounding box center [337, 179] width 110 height 15
click at [288, 183] on span "Paste" at bounding box center [294, 182] width 28 height 6
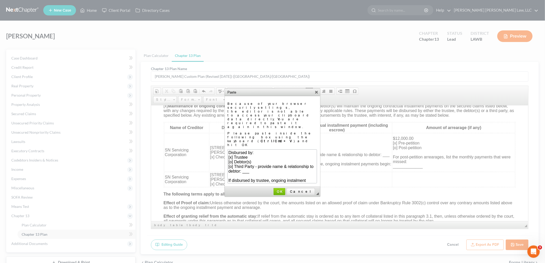
scroll to position [9, 0]
click at [285, 188] on link "OK" at bounding box center [279, 191] width 12 height 7
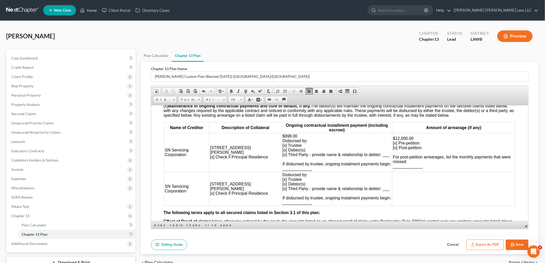
scroll to position [0, 0]
drag, startPoint x: 414, startPoint y: 169, endPoint x: 383, endPoint y: 145, distance: 39.1
click at [392, 145] on td "$12,000.00 [x] Pre-petition [o] Post-petition For post-petition arrearages, lis…" at bounding box center [453, 152] width 123 height 38
drag, startPoint x: 387, startPoint y: 146, endPoint x: 538, endPoint y: 252, distance: 184.3
click at [399, 154] on span "Copy" at bounding box center [407, 156] width 28 height 6
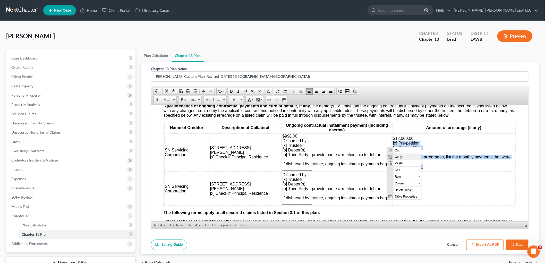
copy span "[x] Pre-petition [o] Post-petition For post-petition arrearages, list the month…"
click at [392, 176] on td at bounding box center [453, 188] width 123 height 33
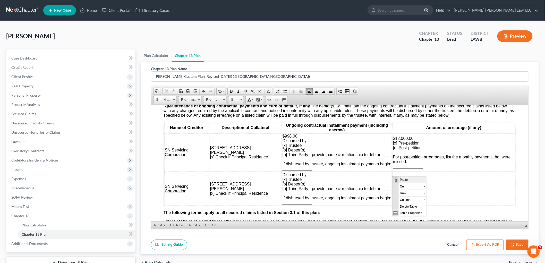
click at [400, 180] on span "Paste" at bounding box center [412, 179] width 28 height 6
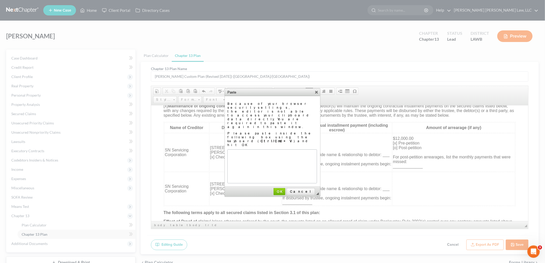
click at [266, 130] on td "Please paste inside the following box using the keyboard ( Ctrl/Cmd+V ) and hit…" at bounding box center [272, 139] width 90 height 18
click at [285, 189] on span "OK" at bounding box center [279, 191] width 11 height 4
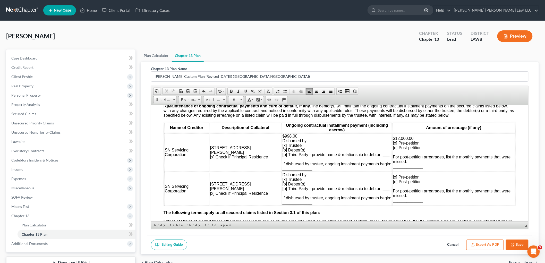
click at [393, 179] on span "[x] Pre-petition" at bounding box center [406, 177] width 27 height 4
click at [393, 178] on span "[o] Pre-petition" at bounding box center [406, 177] width 27 height 4
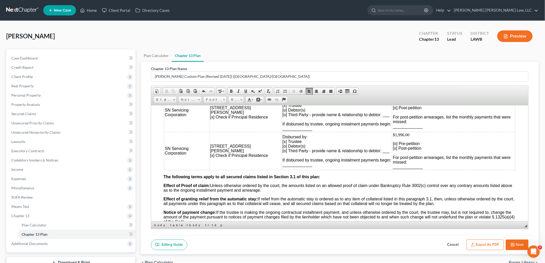
scroll to position [515, 0]
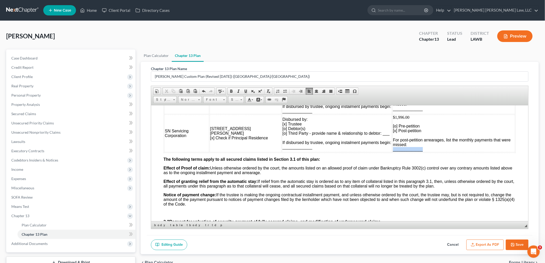
drag, startPoint x: 412, startPoint y: 152, endPoint x: 383, endPoint y: 152, distance: 29.1
click at [393, 151] on span "_____________" at bounding box center [408, 149] width 30 height 4
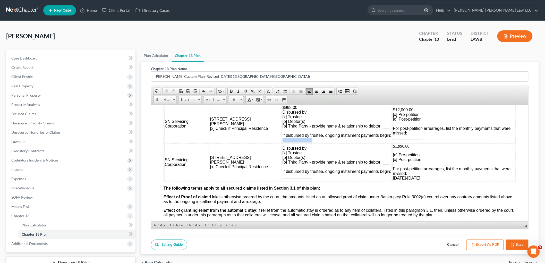
drag, startPoint x: 299, startPoint y: 144, endPoint x: 269, endPoint y: 142, distance: 30.4
click at [282, 142] on td "$998.00 Disbursed by: [x] Trustee [o] Debtor(s) [o] Third Party - provide name …" at bounding box center [337, 124] width 110 height 38
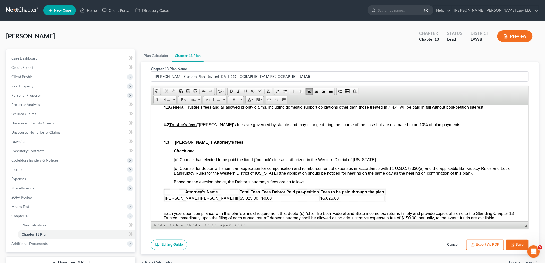
scroll to position [858, 0]
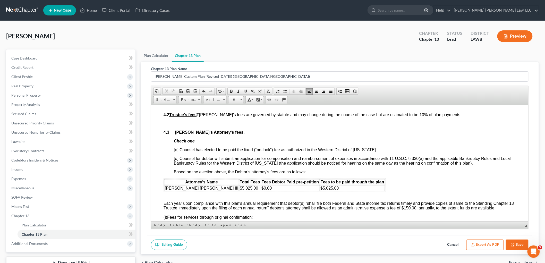
click at [177, 152] on span "[o] Counsel has elected to be paid the fixed (“no-look”) fee as authorized in t…" at bounding box center [274, 149] width 203 height 4
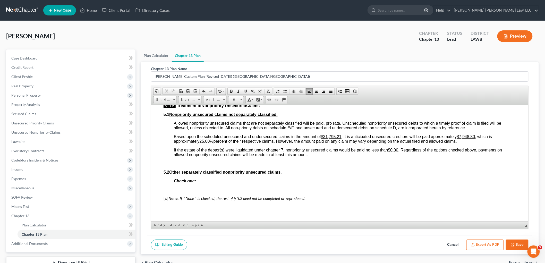
scroll to position [1201, 0]
drag, startPoint x: 476, startPoint y: 139, endPoint x: 461, endPoint y: 140, distance: 15.5
click at [461, 138] on u "$7,948.80" at bounding box center [465, 136] width 18 height 4
drag, startPoint x: 212, startPoint y: 144, endPoint x: 202, endPoint y: 145, distance: 10.6
click at [202, 143] on u "25.00%" at bounding box center [206, 140] width 14 height 4
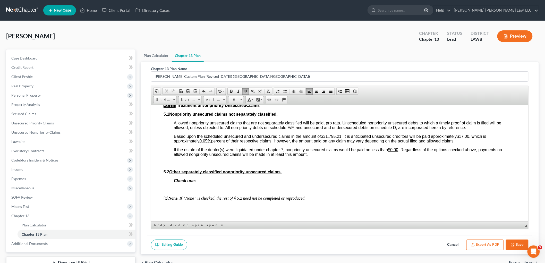
click at [353, 183] on p "Check one:" at bounding box center [344, 180] width 342 height 5
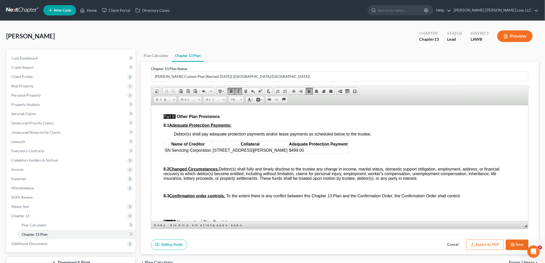
scroll to position [1401, 0]
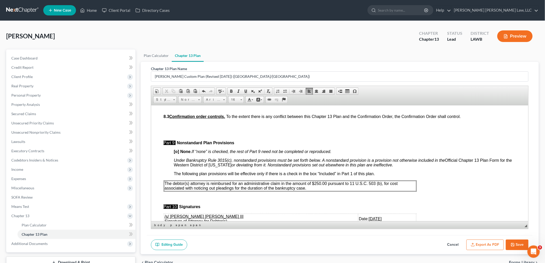
scroll to position [1487, 0]
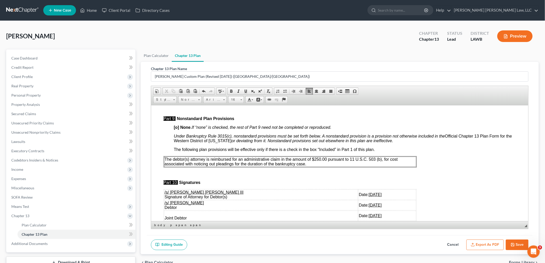
click at [335, 166] on p "The debtor(s) attorney is reimbursed for an administrative claim in the amount …" at bounding box center [289, 161] width 251 height 9
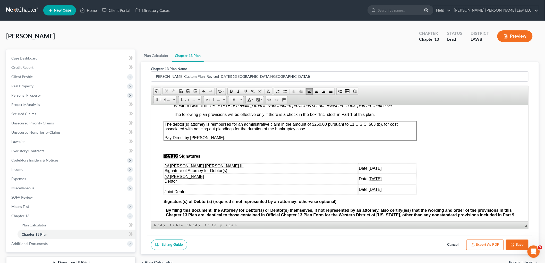
scroll to position [1544, 0]
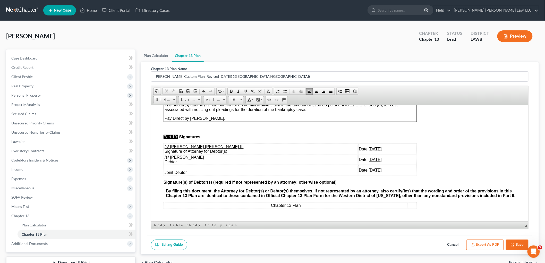
drag, startPoint x: 365, startPoint y: 172, endPoint x: 163, endPoint y: 161, distance: 202.4
click at [164, 161] on tbody "/s/ [PERSON_NAME] [PERSON_NAME] III Signature of Attorney for Debtor(s) Date: […" at bounding box center [290, 159] width 252 height 31
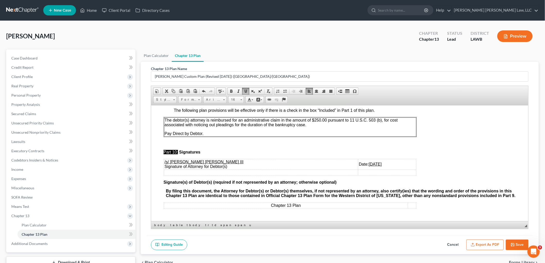
scroll to position [1535, 0]
click at [513, 245] on icon "button" at bounding box center [512, 244] width 4 height 4
select select "1"
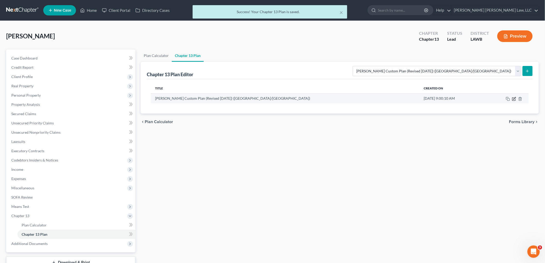
click at [514, 100] on icon "button" at bounding box center [514, 99] width 4 height 4
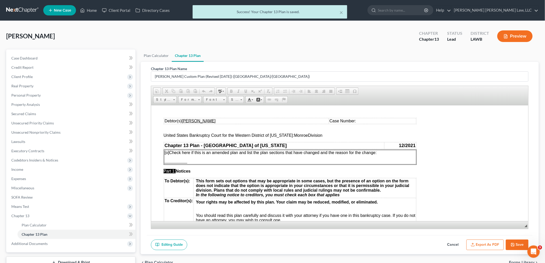
scroll to position [0, 0]
click at [487, 246] on button "Export as PDF" at bounding box center [484, 244] width 37 height 11
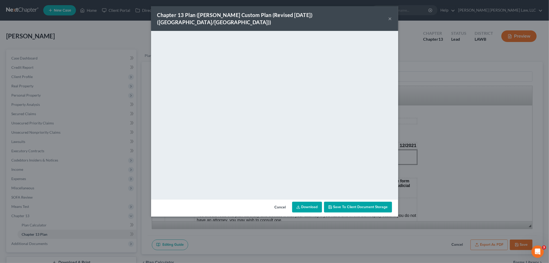
click at [390, 15] on button "×" at bounding box center [390, 18] width 4 height 6
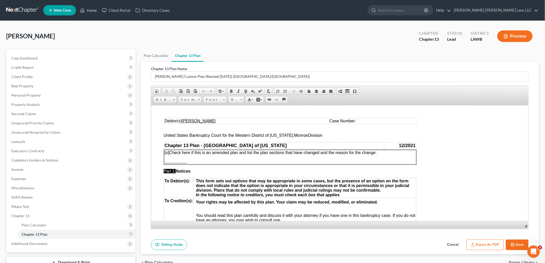
click at [518, 244] on button "Save" at bounding box center [517, 244] width 23 height 11
select select "1"
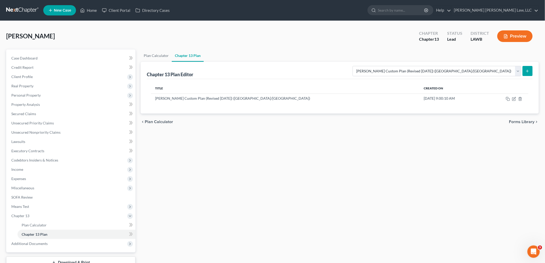
click at [14, 9] on link at bounding box center [22, 10] width 33 height 9
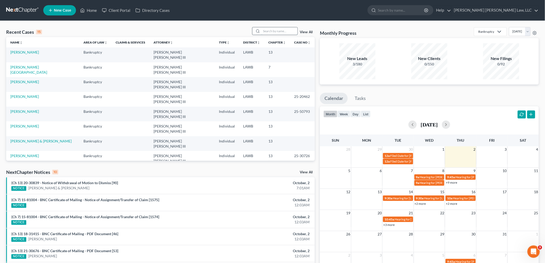
click at [268, 31] on input "search" at bounding box center [279, 30] width 36 height 7
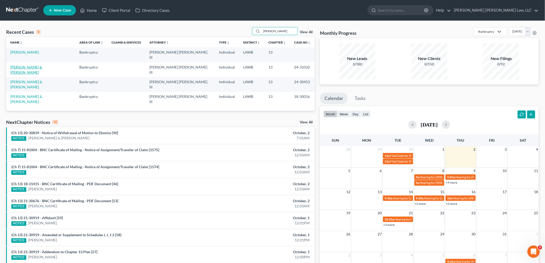
type input "[PERSON_NAME]"
click at [36, 65] on link "[PERSON_NAME] & [PERSON_NAME]" at bounding box center [26, 70] width 32 height 10
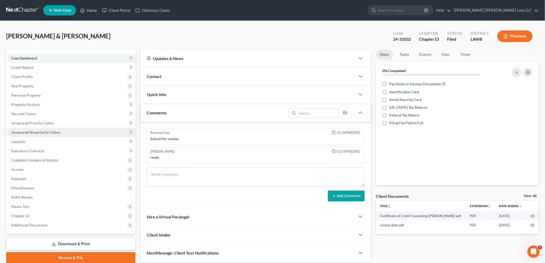
click at [24, 133] on span "Unsecured Nonpriority Claims" at bounding box center [35, 132] width 49 height 4
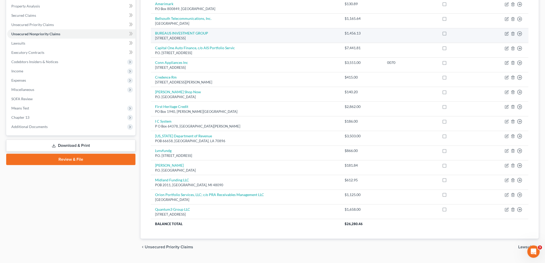
scroll to position [110, 0]
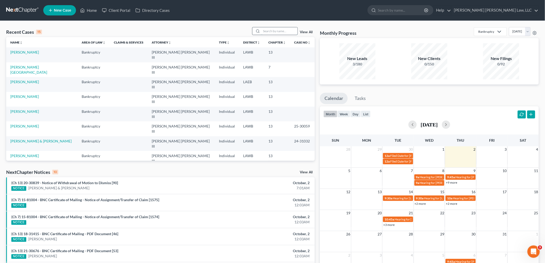
click at [280, 31] on input "search" at bounding box center [279, 30] width 36 height 7
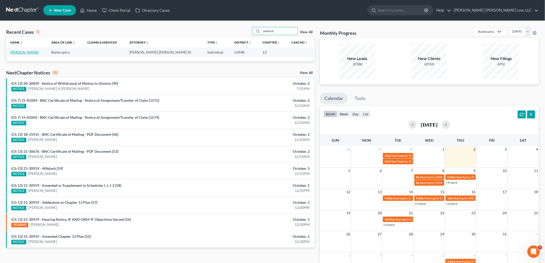
type input "ashford"
click at [30, 53] on link "Ashford, Cynthia" at bounding box center [24, 52] width 29 height 4
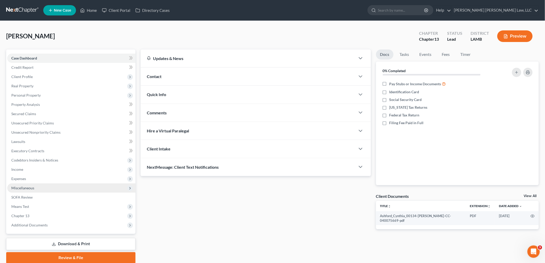
click at [38, 185] on span "Miscellaneous" at bounding box center [71, 187] width 128 height 9
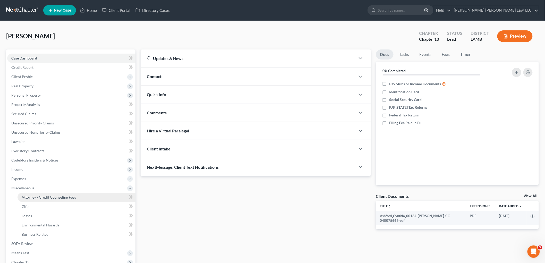
click at [42, 194] on link "Attorney / Credit Counseling Fees" at bounding box center [77, 197] width 118 height 9
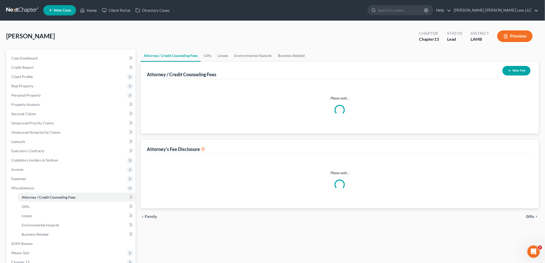
select select "2"
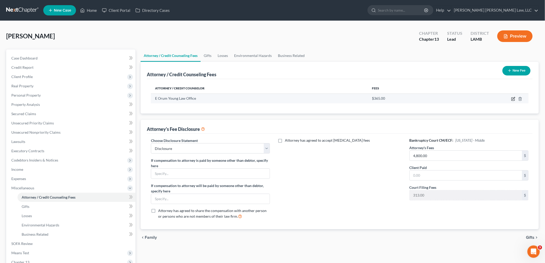
click at [511, 98] on icon "button" at bounding box center [512, 99] width 3 height 3
select select "19"
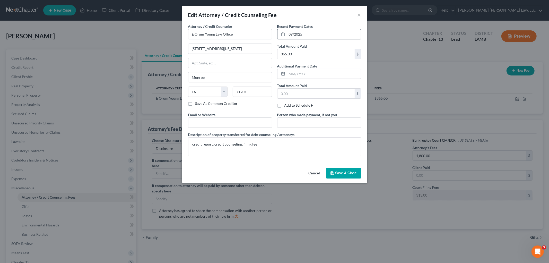
click at [295, 35] on input "09/2025" at bounding box center [324, 34] width 74 height 10
type input "09/18/2025"
click at [333, 169] on button "Save & Close" at bounding box center [343, 173] width 35 height 11
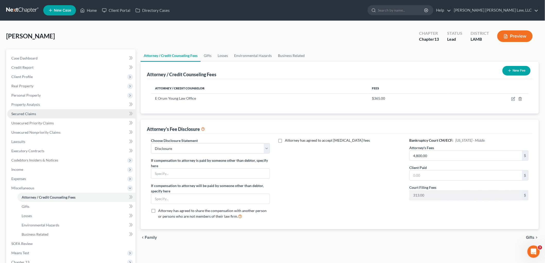
click at [19, 113] on span "Secured Claims" at bounding box center [23, 113] width 25 height 4
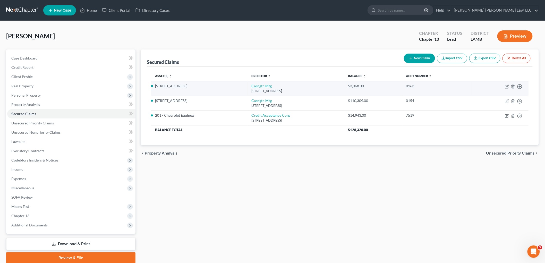
click at [507, 85] on icon "button" at bounding box center [506, 86] width 4 height 4
select select "4"
select select "0"
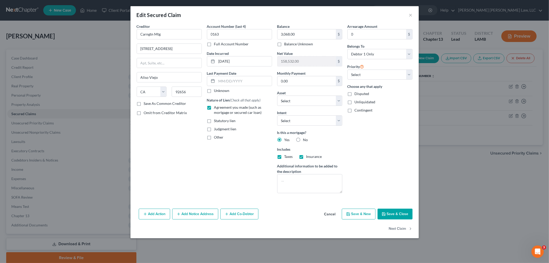
click at [394, 216] on button "Save & Close" at bounding box center [395, 213] width 35 height 11
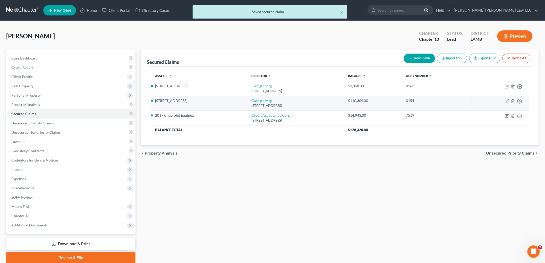
click at [506, 100] on icon "button" at bounding box center [506, 101] width 4 height 4
select select "4"
select select "0"
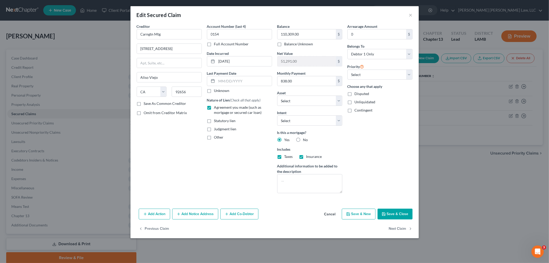
click at [395, 212] on button "Save & Close" at bounding box center [395, 213] width 35 height 11
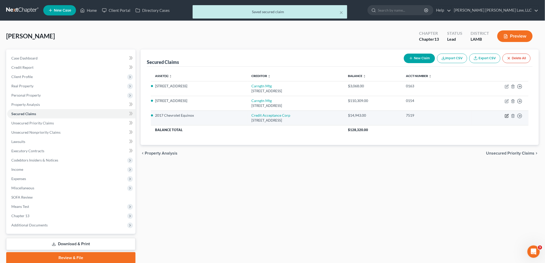
click at [507, 115] on icon "button" at bounding box center [506, 116] width 4 height 4
select select "23"
select select "0"
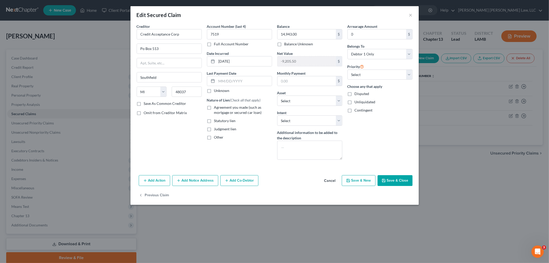
click at [214, 106] on label "Agreement you made (such as mortgage or secured car loan)" at bounding box center [243, 110] width 58 height 10
click at [216, 106] on input "Agreement you made (such as mortgage or secured car loan)" at bounding box center [217, 106] width 3 height 3
checkbox input "true"
click at [392, 181] on button "Save & Close" at bounding box center [395, 180] width 35 height 11
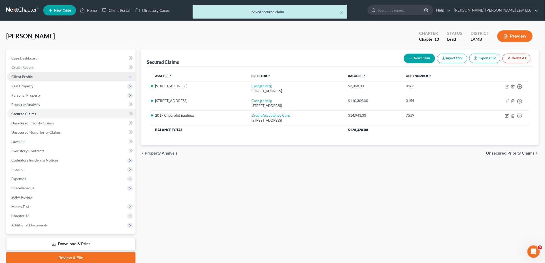
click at [29, 75] on span "Client Profile" at bounding box center [21, 76] width 21 height 4
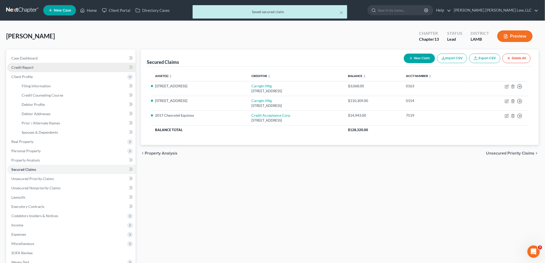
click at [36, 67] on link "Credit Report" at bounding box center [71, 67] width 128 height 9
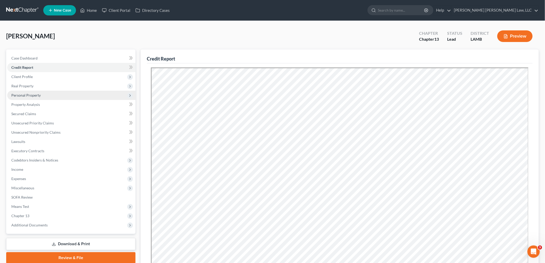
click at [34, 94] on span "Personal Property" at bounding box center [25, 95] width 29 height 4
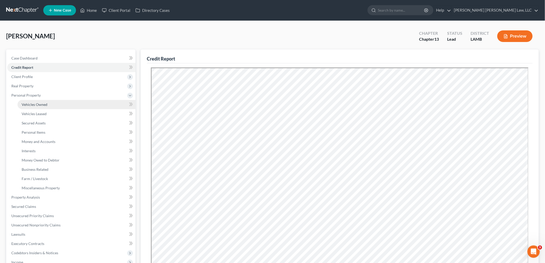
click at [40, 103] on span "Vehicles Owned" at bounding box center [35, 104] width 26 height 4
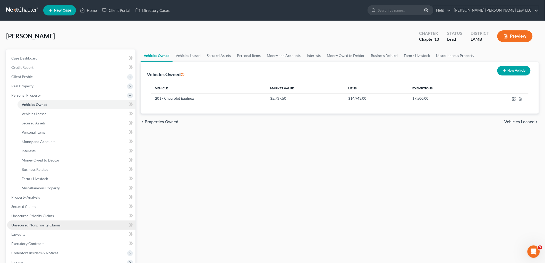
click at [32, 222] on link "Unsecured Nonpriority Claims" at bounding box center [71, 224] width 128 height 9
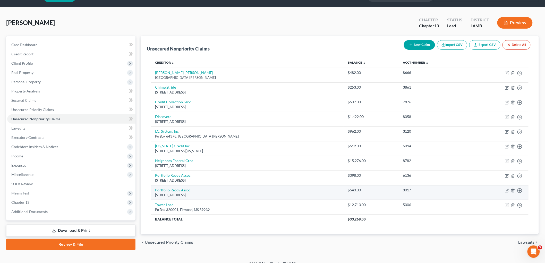
scroll to position [21, 0]
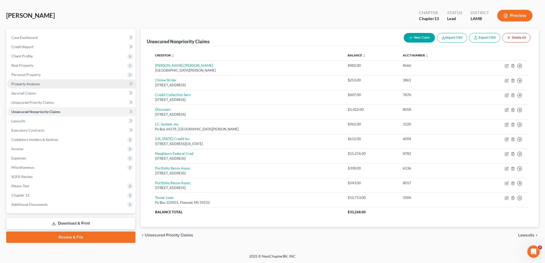
click at [38, 84] on span "Property Analysis" at bounding box center [25, 84] width 29 height 4
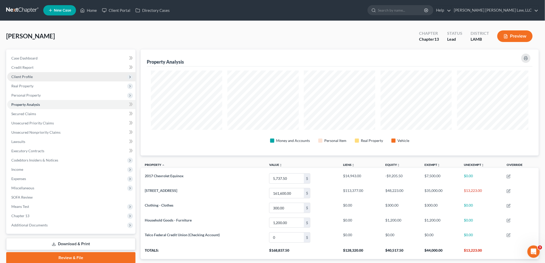
click at [33, 76] on span "Client Profile" at bounding box center [71, 76] width 128 height 9
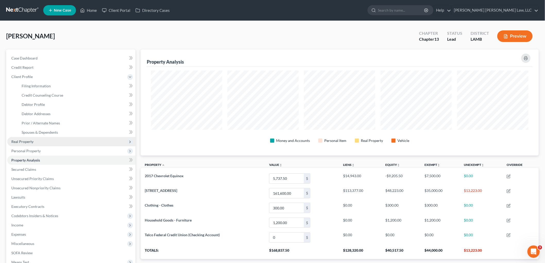
click at [33, 141] on span "Real Property" at bounding box center [71, 141] width 128 height 9
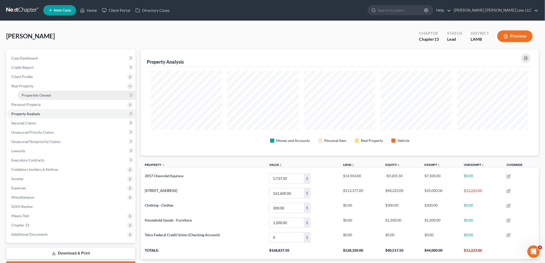
click at [42, 94] on span "Properties Owned" at bounding box center [36, 95] width 29 height 4
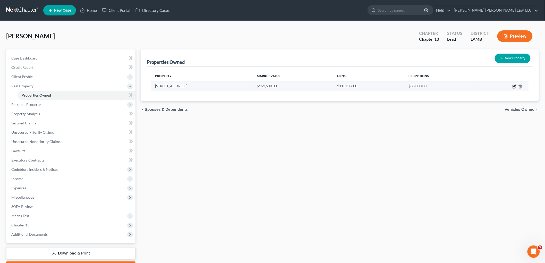
click at [514, 86] on icon "button" at bounding box center [514, 86] width 2 height 2
select select "19"
select select "0"
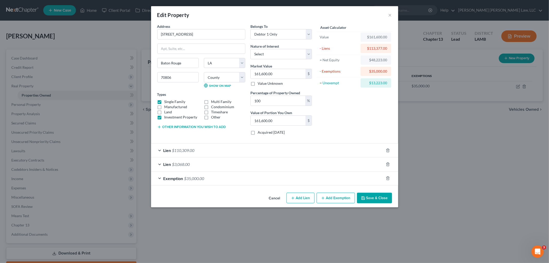
click at [371, 196] on button "Save & Close" at bounding box center [374, 198] width 35 height 11
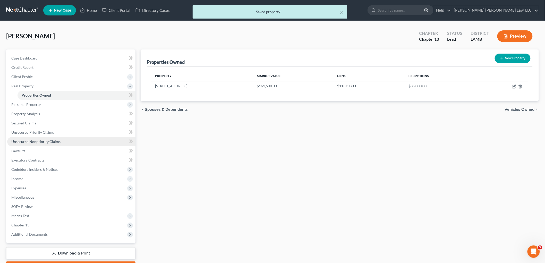
click at [60, 143] on link "Unsecured Nonpriority Claims" at bounding box center [71, 141] width 128 height 9
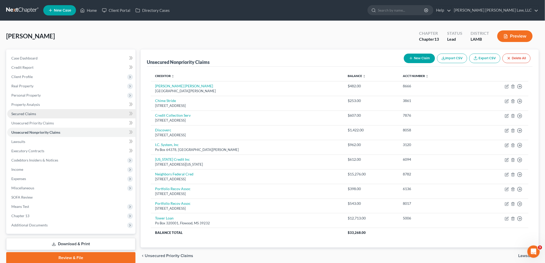
click at [50, 111] on link "Secured Claims" at bounding box center [71, 113] width 128 height 9
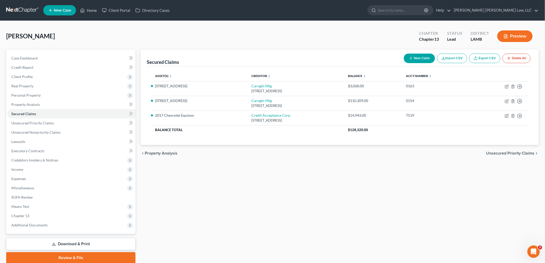
drag, startPoint x: 34, startPoint y: 97, endPoint x: 36, endPoint y: 100, distance: 3.5
click at [34, 97] on span "Personal Property" at bounding box center [25, 95] width 29 height 4
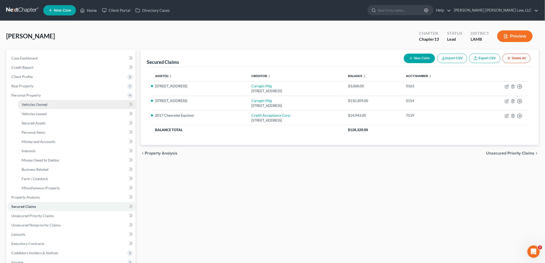
click at [41, 105] on span "Vehicles Owned" at bounding box center [35, 104] width 26 height 4
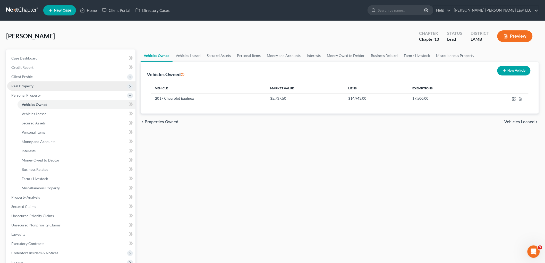
click at [46, 86] on span "Real Property" at bounding box center [71, 85] width 128 height 9
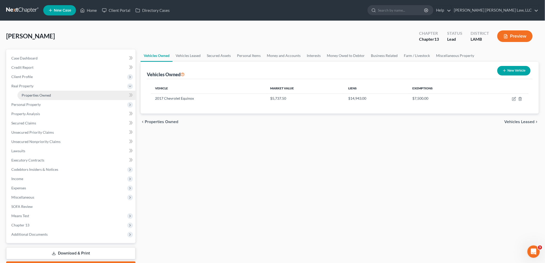
click at [48, 95] on span "Properties Owned" at bounding box center [36, 95] width 29 height 4
